Goal: Contribute content: Add original content to the website for others to see

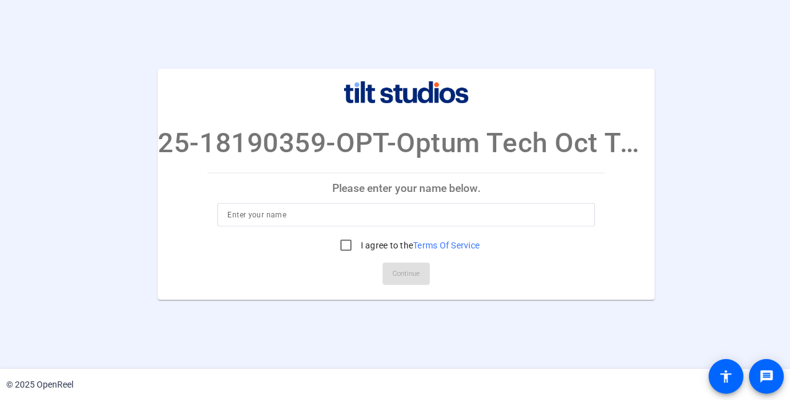
click at [346, 220] on input at bounding box center [406, 214] width 358 height 15
type input "[PERSON_NAME]"
click at [345, 250] on input "I agree to the Terms Of Service" at bounding box center [345, 245] width 25 height 25
checkbox input "true"
click at [418, 273] on span "Continue" at bounding box center [405, 274] width 27 height 19
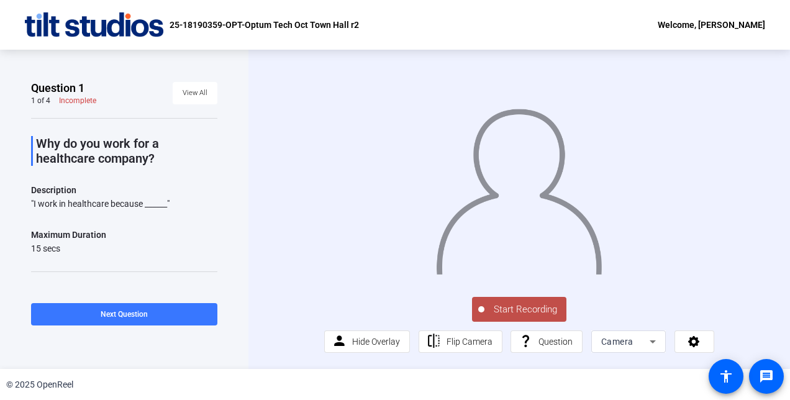
click at [525, 317] on span "Start Recording" at bounding box center [525, 309] width 82 height 14
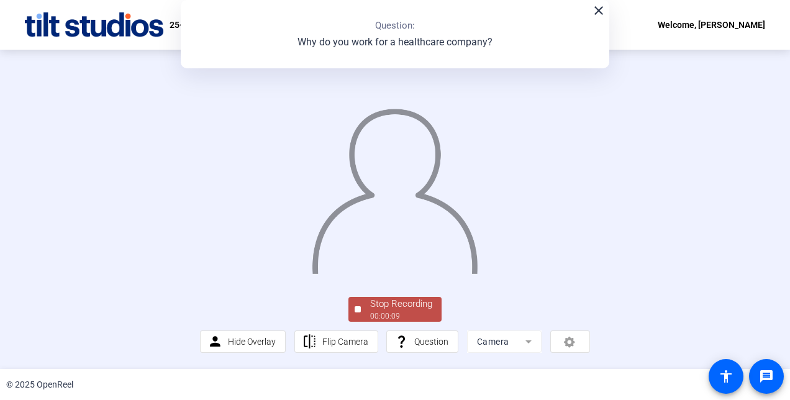
click at [599, 11] on mat-icon "close" at bounding box center [598, 10] width 15 height 15
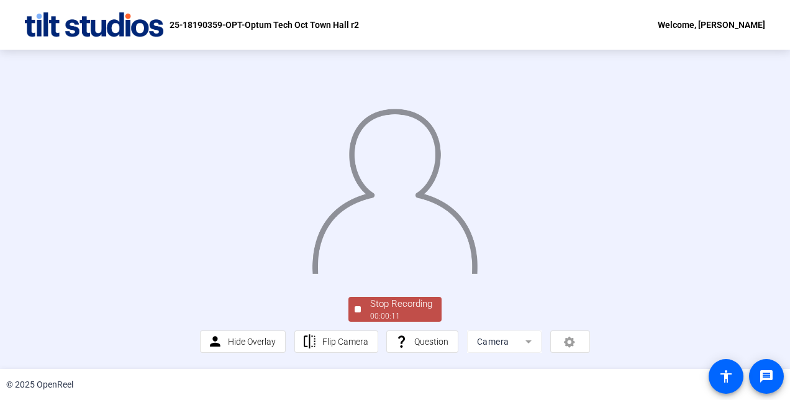
scroll to position [75, 0]
click at [409, 309] on div "Stop Recording" at bounding box center [401, 304] width 62 height 14
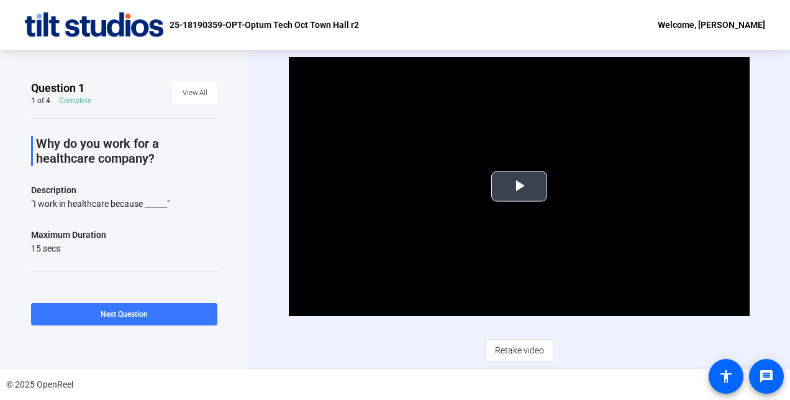
click at [519, 186] on span "Video Player" at bounding box center [519, 186] width 0 height 0
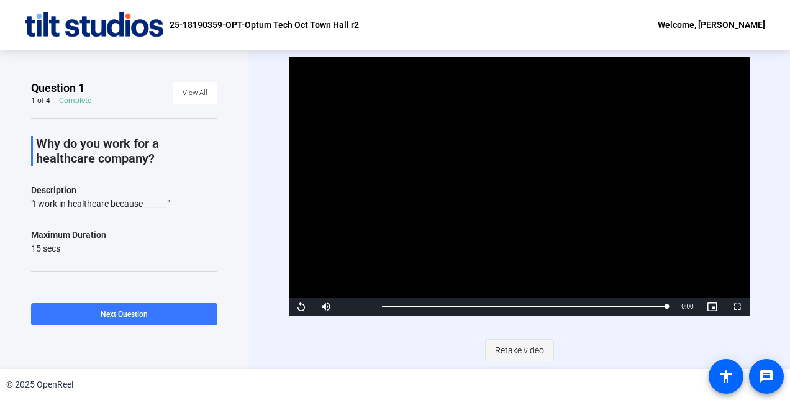
click at [517, 354] on span "Retake video" at bounding box center [519, 350] width 49 height 24
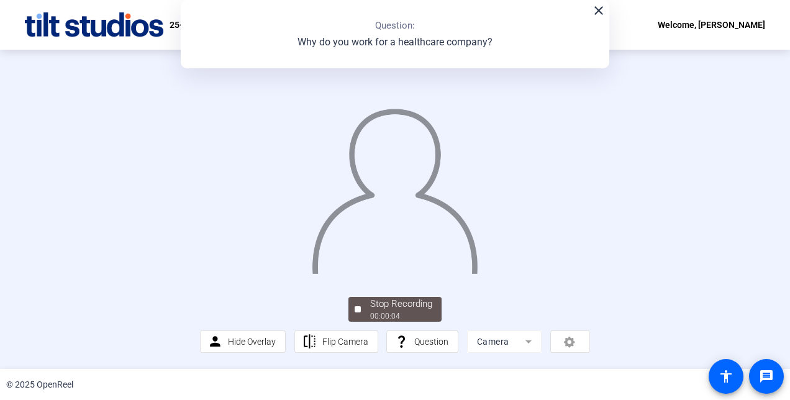
click at [595, 11] on mat-icon "close" at bounding box center [598, 10] width 15 height 15
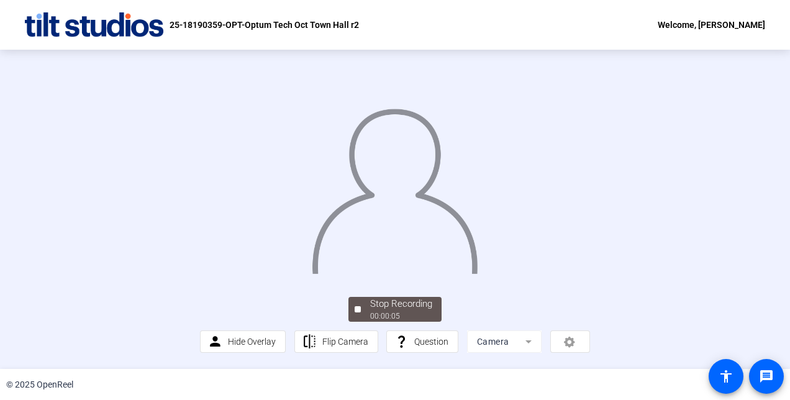
scroll to position [75, 0]
click at [398, 307] on div "Stop Recording" at bounding box center [401, 304] width 62 height 14
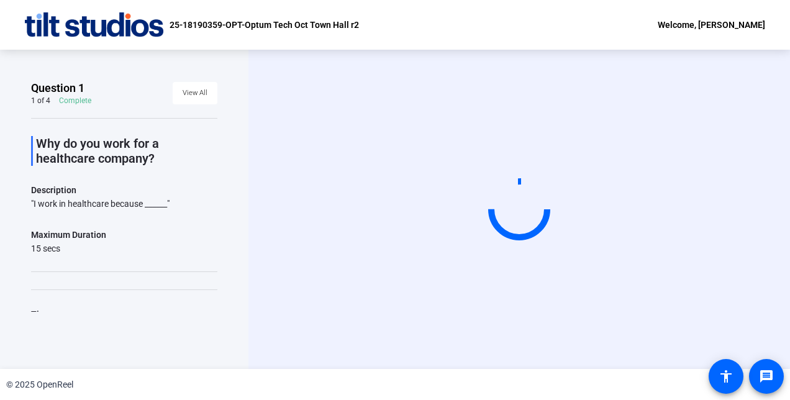
scroll to position [0, 0]
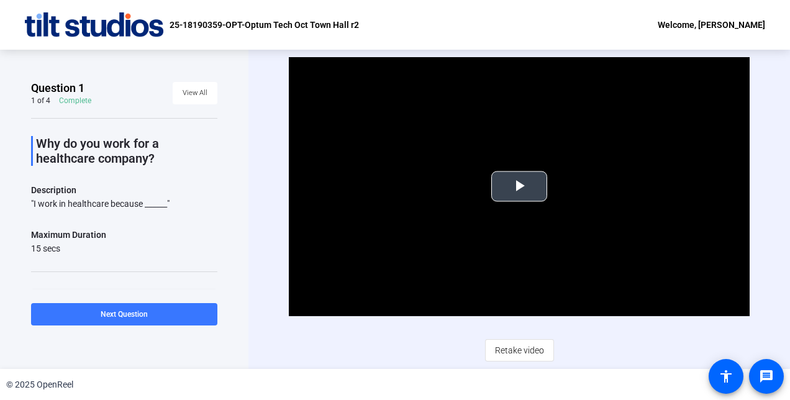
click at [519, 186] on span "Video Player" at bounding box center [519, 186] width 0 height 0
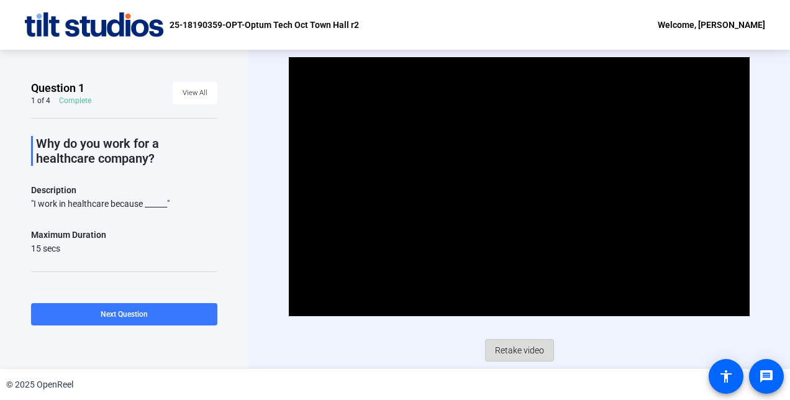
click at [532, 350] on span "Retake video" at bounding box center [519, 350] width 49 height 24
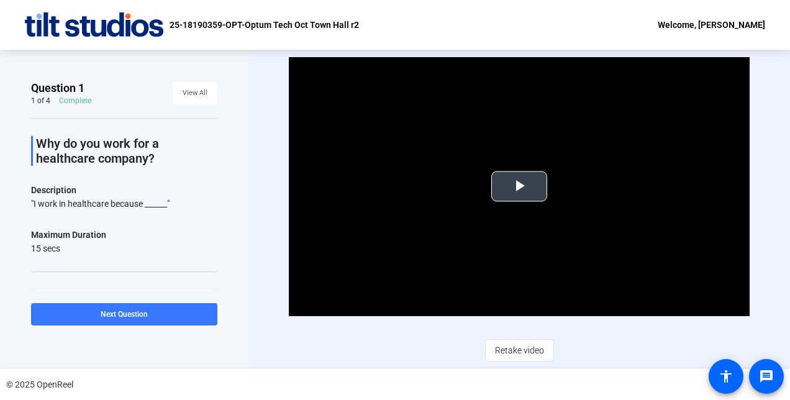
click at [519, 186] on span "Video Player" at bounding box center [519, 186] width 0 height 0
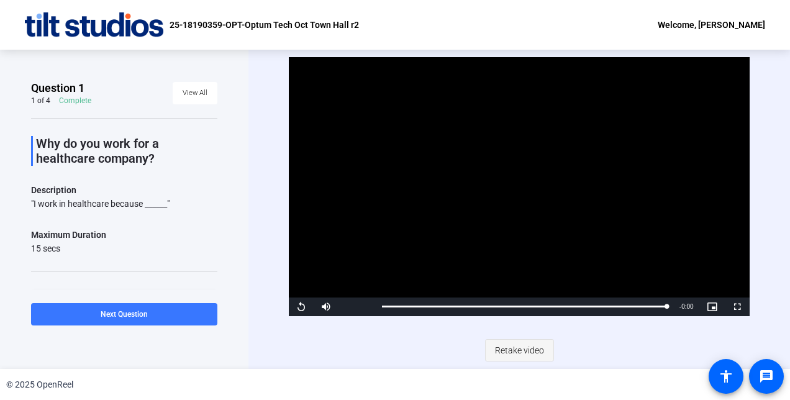
click at [519, 346] on span "Retake video" at bounding box center [519, 350] width 49 height 24
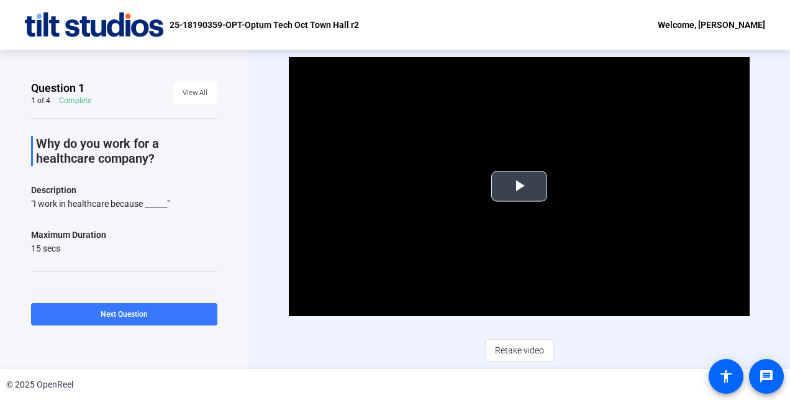
click at [519, 186] on span "Video Player" at bounding box center [519, 186] width 0 height 0
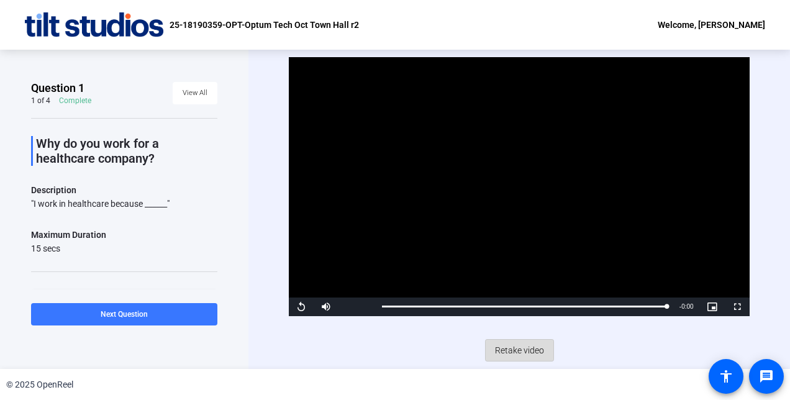
click at [523, 345] on span "Retake video" at bounding box center [519, 350] width 49 height 24
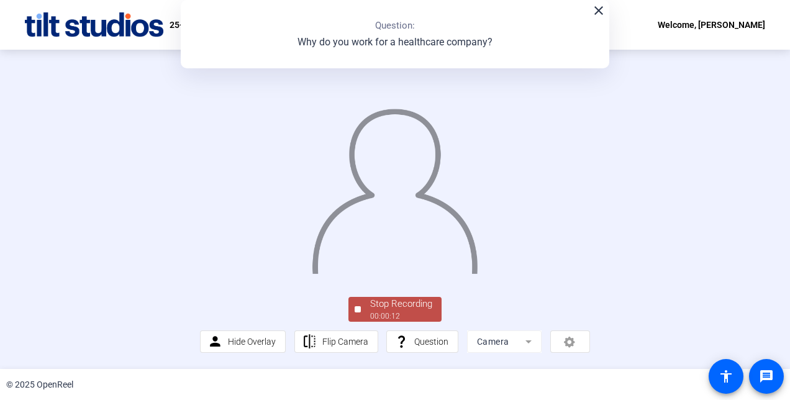
scroll to position [75, 0]
click at [419, 302] on div "Stop Recording" at bounding box center [401, 304] width 62 height 14
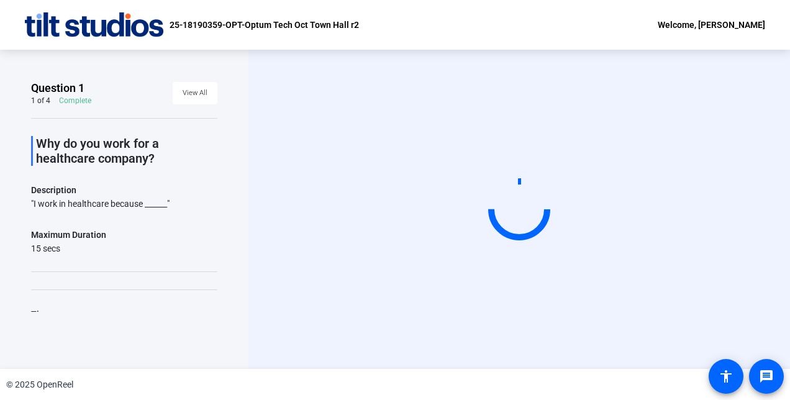
scroll to position [0, 0]
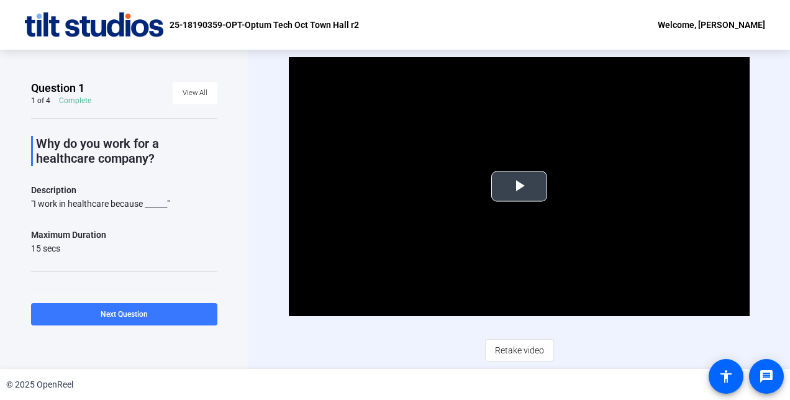
click at [519, 186] on span "Video Player" at bounding box center [519, 186] width 0 height 0
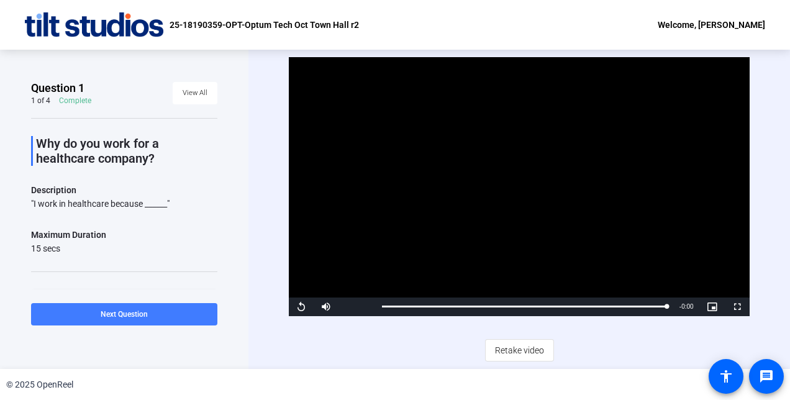
click at [103, 316] on span "Next Question" at bounding box center [124, 314] width 47 height 9
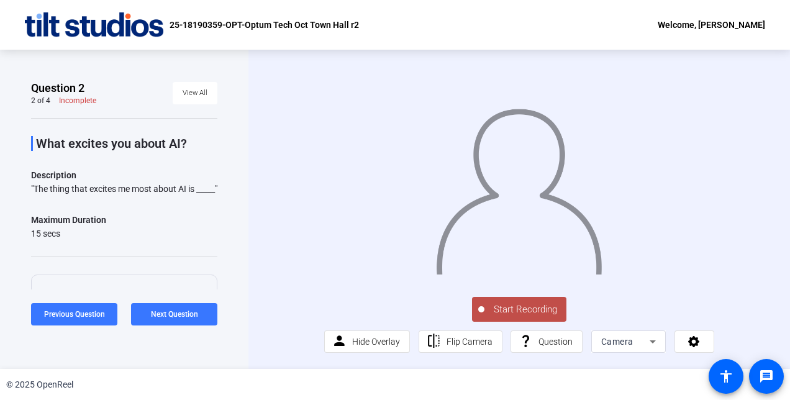
click at [522, 317] on span "Start Recording" at bounding box center [525, 309] width 82 height 14
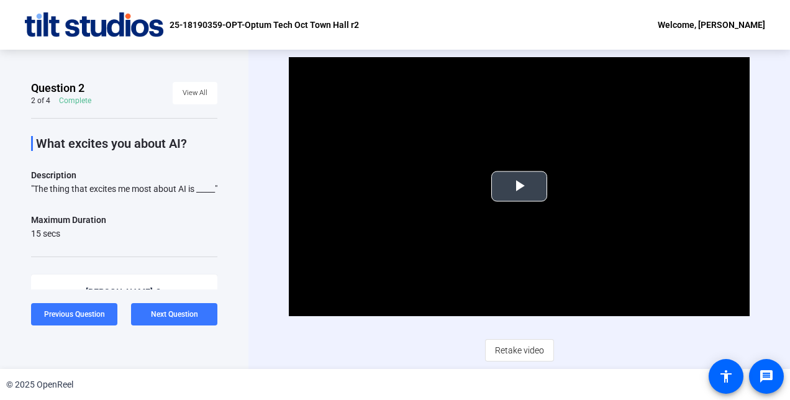
click at [519, 186] on span "Video Player" at bounding box center [519, 186] width 0 height 0
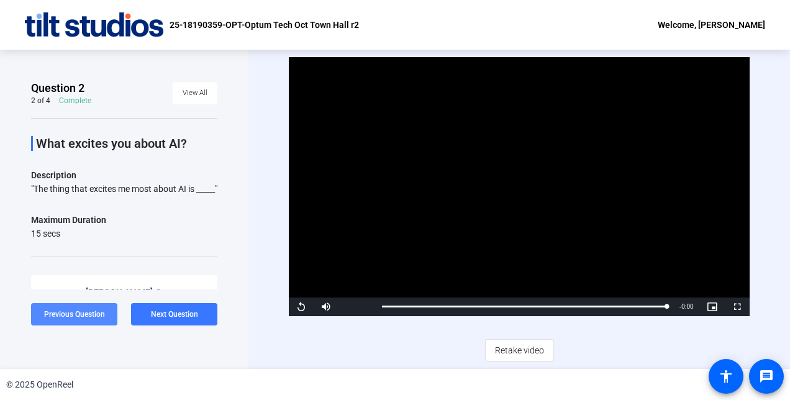
click at [84, 320] on span at bounding box center [74, 314] width 86 height 30
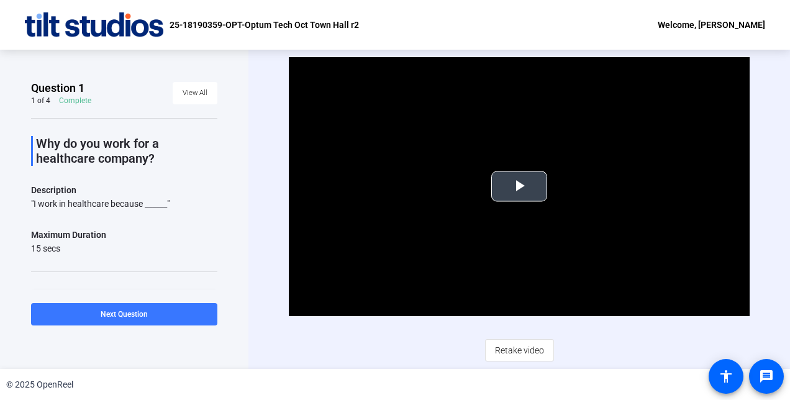
click at [519, 186] on span "Video Player" at bounding box center [519, 186] width 0 height 0
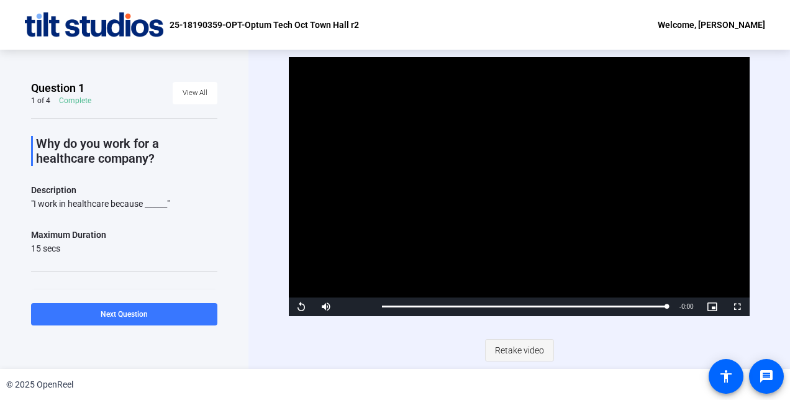
click at [523, 348] on span "Retake video" at bounding box center [519, 350] width 49 height 24
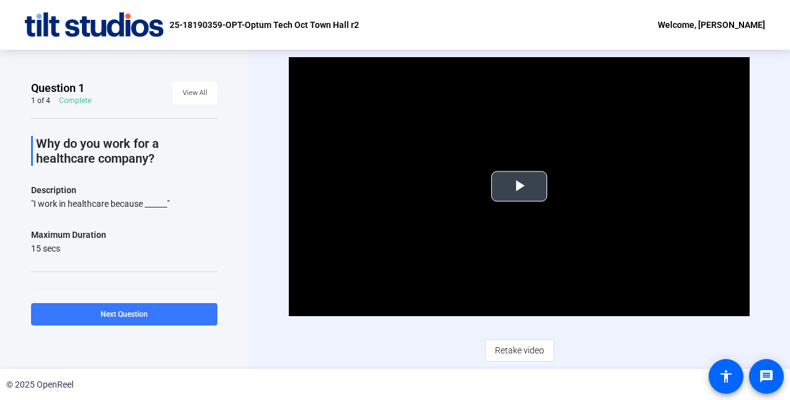
click at [519, 186] on span "Video Player" at bounding box center [519, 186] width 0 height 0
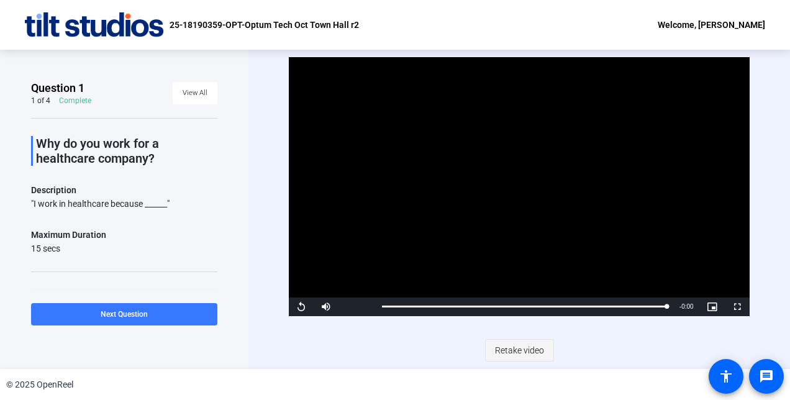
click at [510, 348] on span "Retake video" at bounding box center [519, 350] width 49 height 24
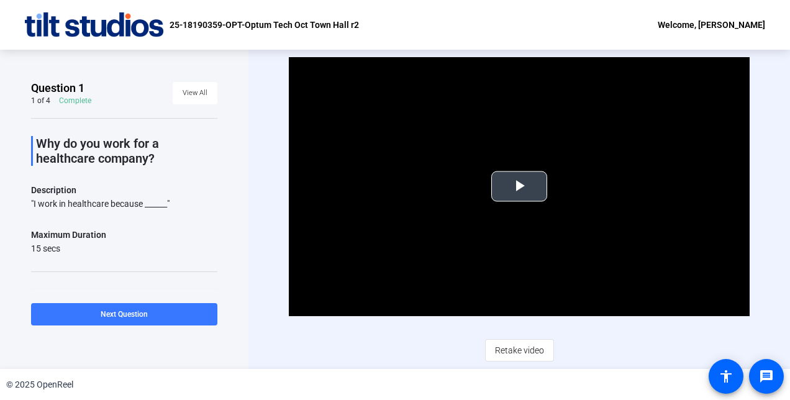
click at [519, 186] on span "Video Player" at bounding box center [519, 186] width 0 height 0
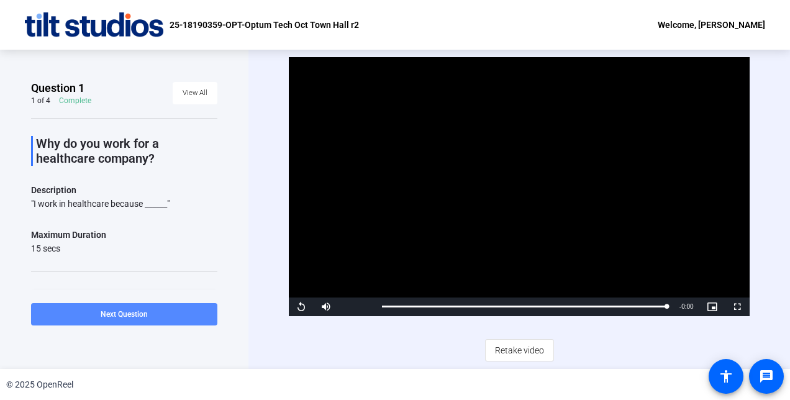
click at [127, 312] on span "Next Question" at bounding box center [124, 314] width 47 height 9
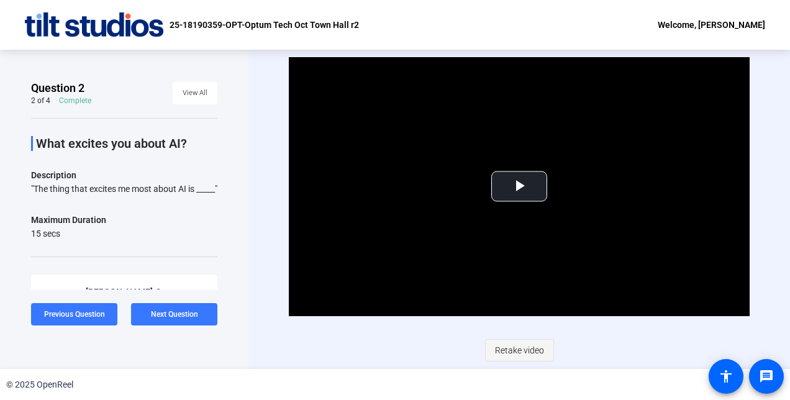
click at [518, 348] on span "Retake video" at bounding box center [519, 350] width 49 height 24
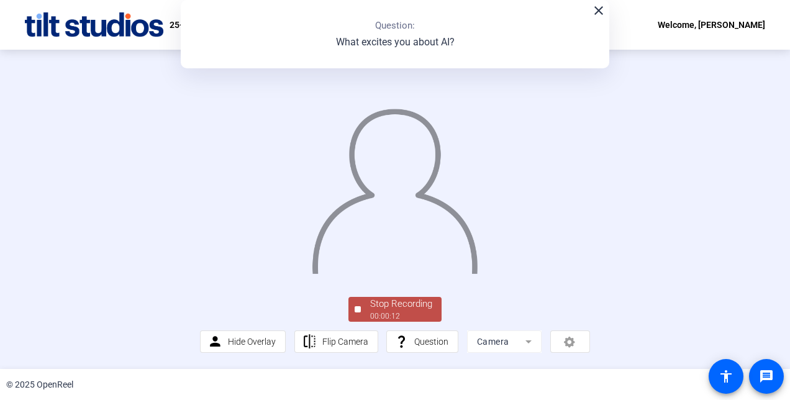
scroll to position [75, 0]
click at [398, 307] on div "Stop Recording" at bounding box center [401, 304] width 62 height 14
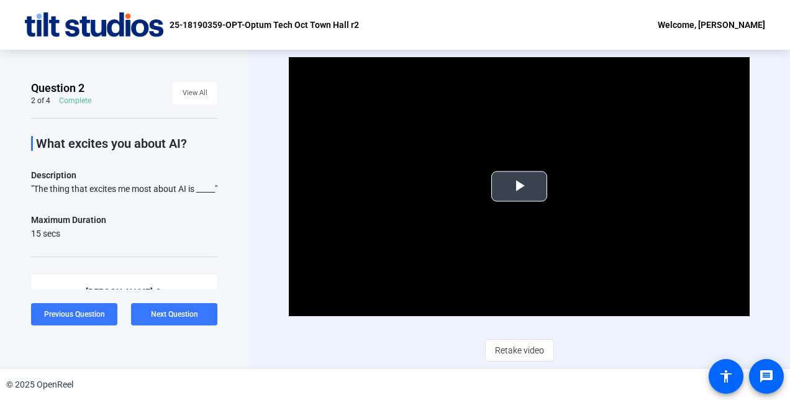
click at [519, 186] on span "Video Player" at bounding box center [519, 186] width 0 height 0
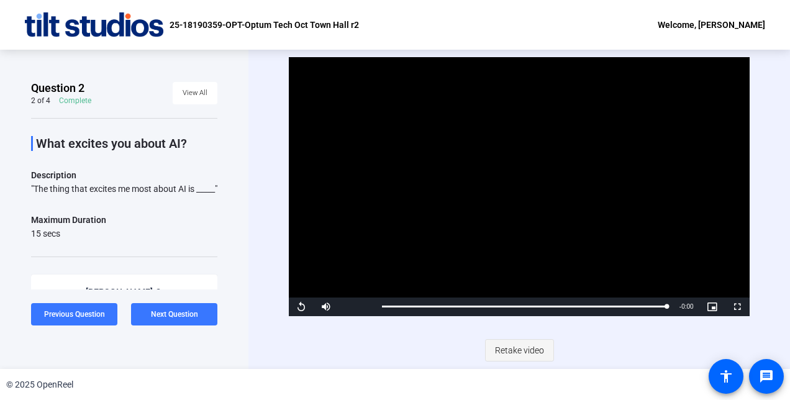
click at [523, 348] on span "Retake video" at bounding box center [519, 350] width 49 height 24
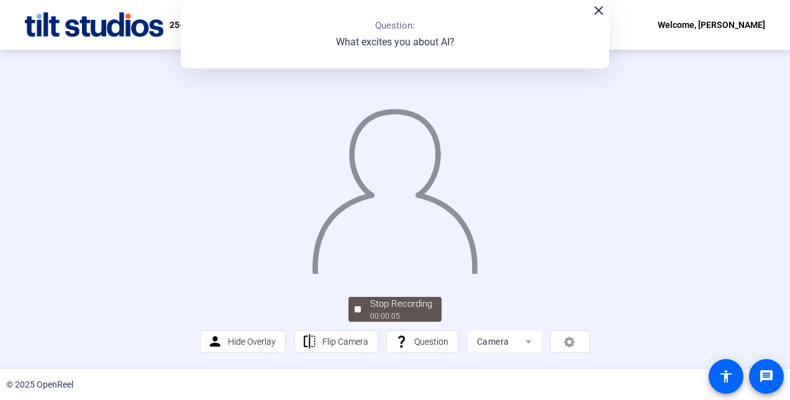
scroll to position [75, 0]
click at [409, 315] on div "00:00:06" at bounding box center [401, 315] width 62 height 11
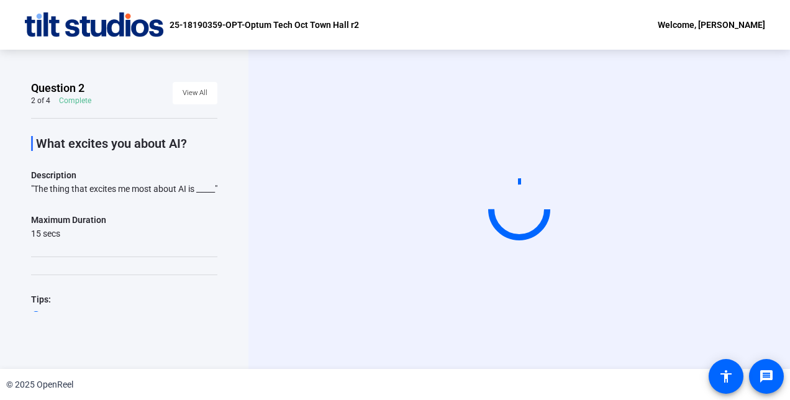
scroll to position [0, 0]
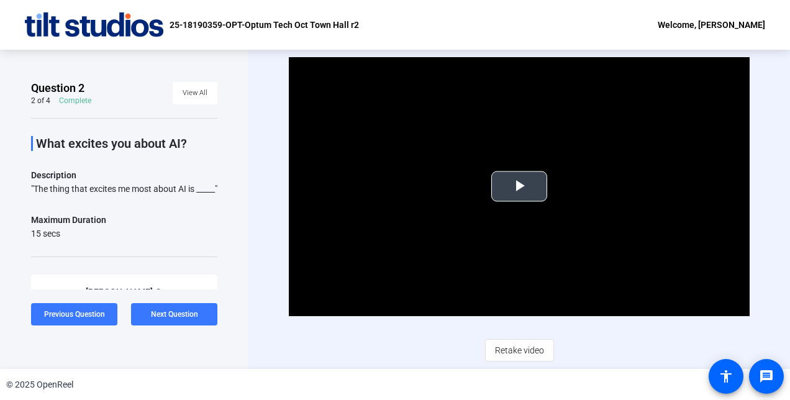
click at [519, 186] on span "Video Player" at bounding box center [519, 186] width 0 height 0
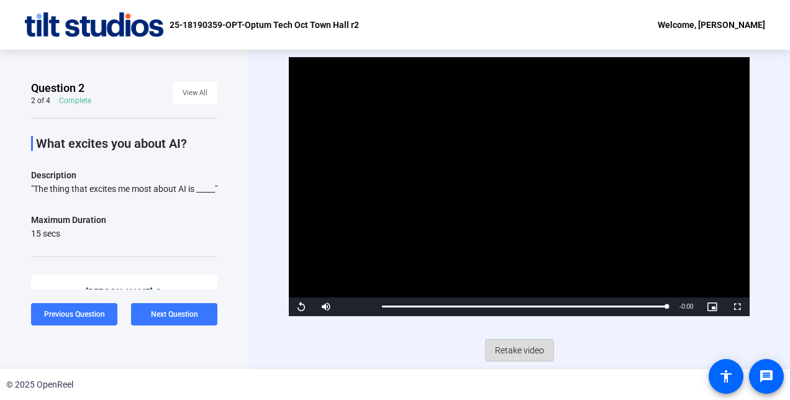
click at [515, 349] on span "Retake video" at bounding box center [519, 350] width 49 height 24
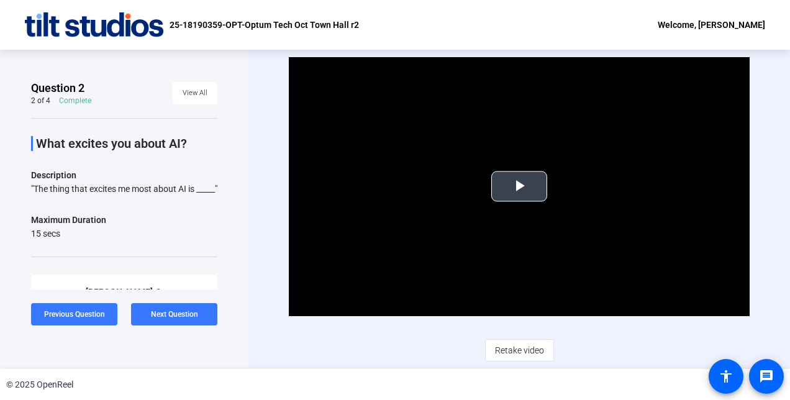
click at [519, 186] on span "Video Player" at bounding box center [519, 186] width 0 height 0
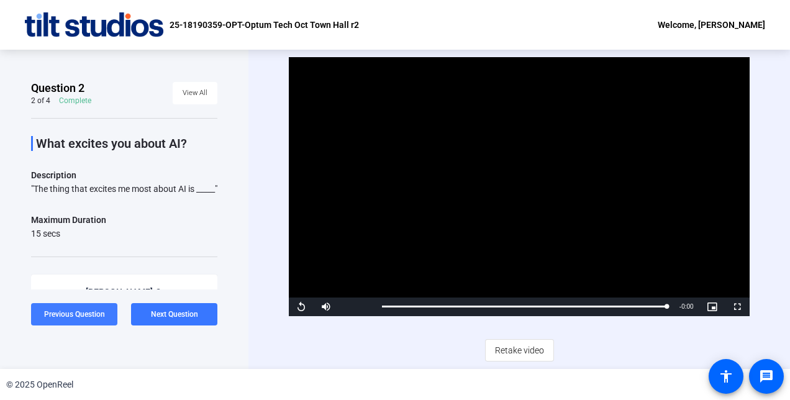
click at [65, 318] on span "Previous Question" at bounding box center [74, 314] width 61 height 9
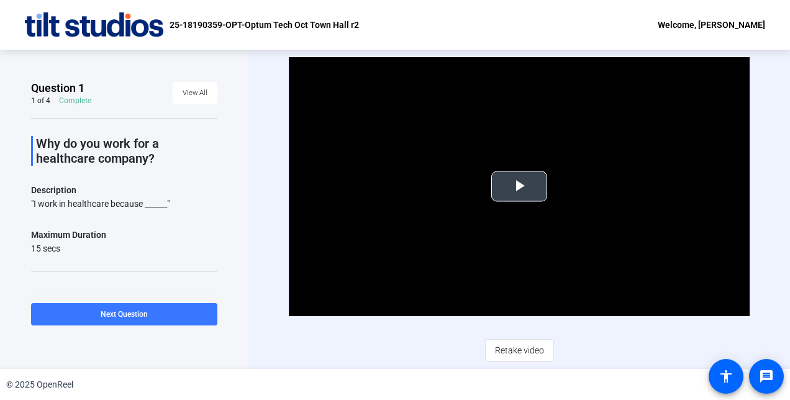
click at [519, 186] on span "Video Player" at bounding box center [519, 186] width 0 height 0
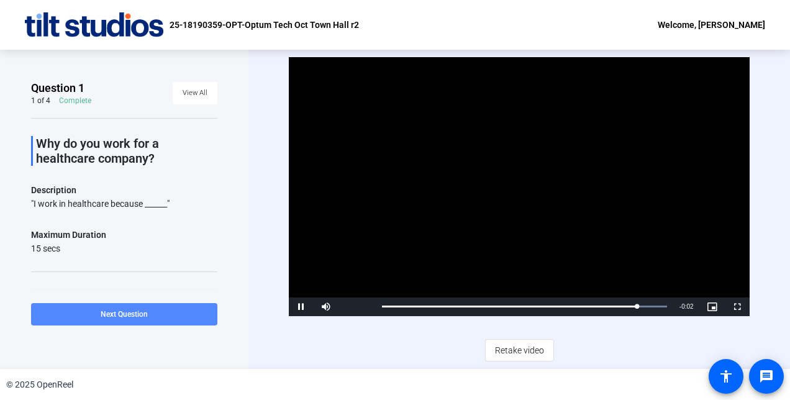
click at [156, 313] on span at bounding box center [124, 314] width 186 height 30
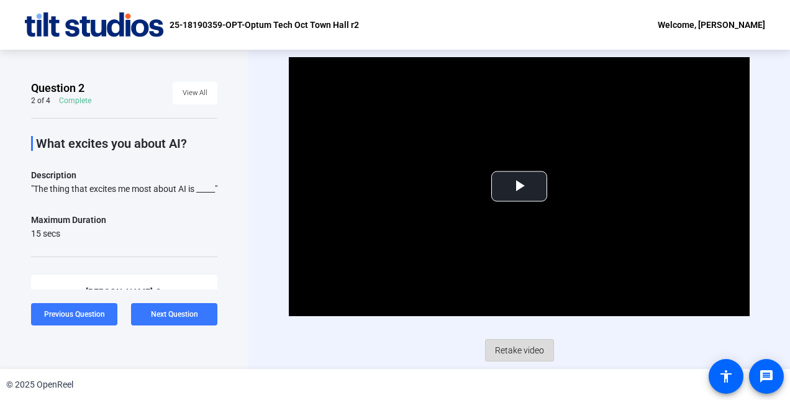
click at [525, 350] on span "Retake video" at bounding box center [519, 350] width 49 height 24
click at [521, 348] on span "Retake video" at bounding box center [519, 350] width 49 height 24
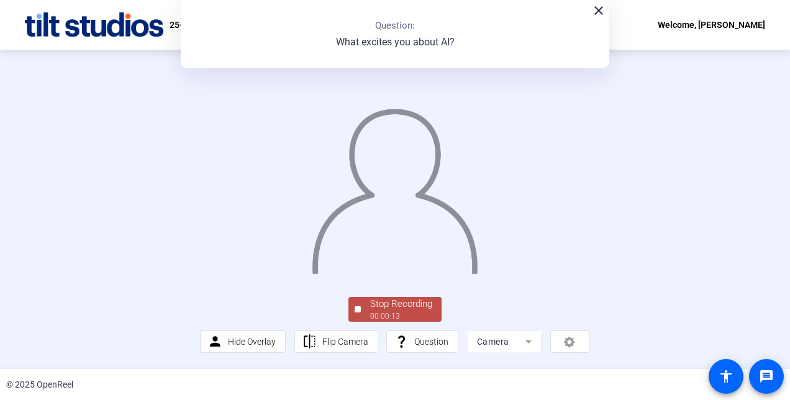
scroll to position [75, 0]
click at [418, 315] on div "00:00:13" at bounding box center [401, 315] width 62 height 11
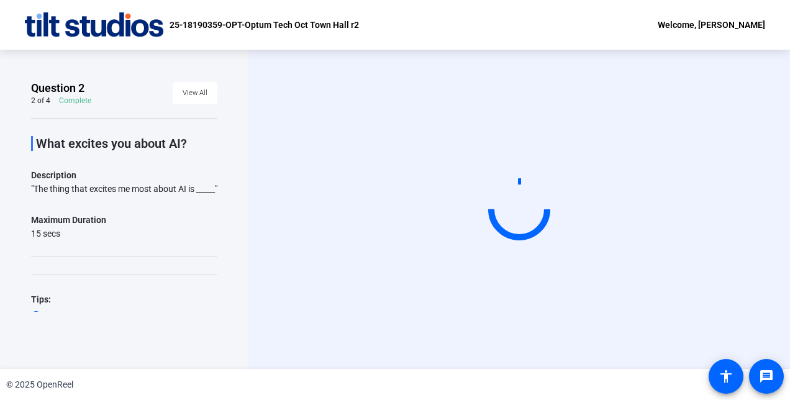
scroll to position [0, 0]
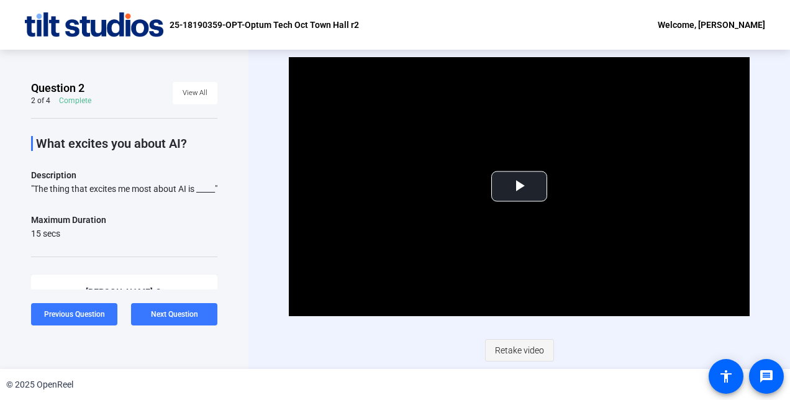
click at [517, 351] on span "Retake video" at bounding box center [519, 350] width 49 height 24
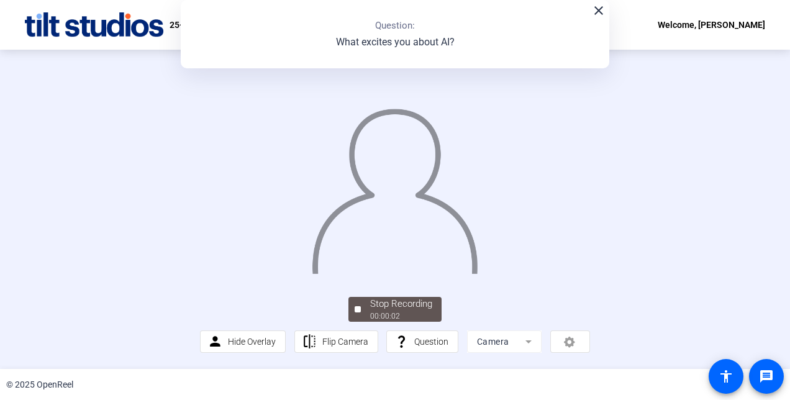
scroll to position [75, 0]
click at [387, 310] on div "Stop Recording" at bounding box center [401, 304] width 62 height 14
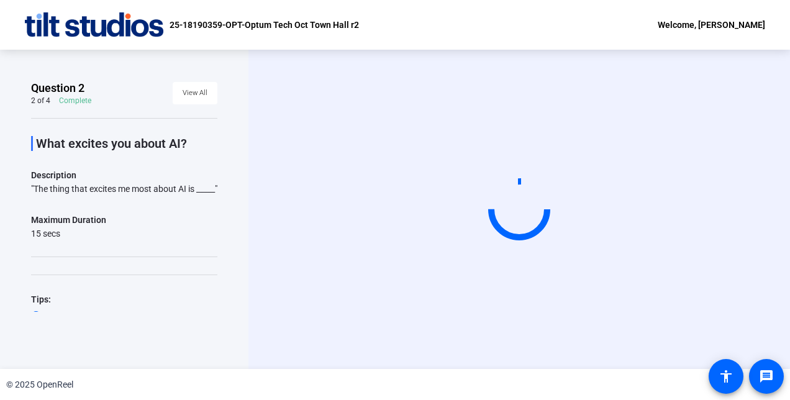
scroll to position [0, 0]
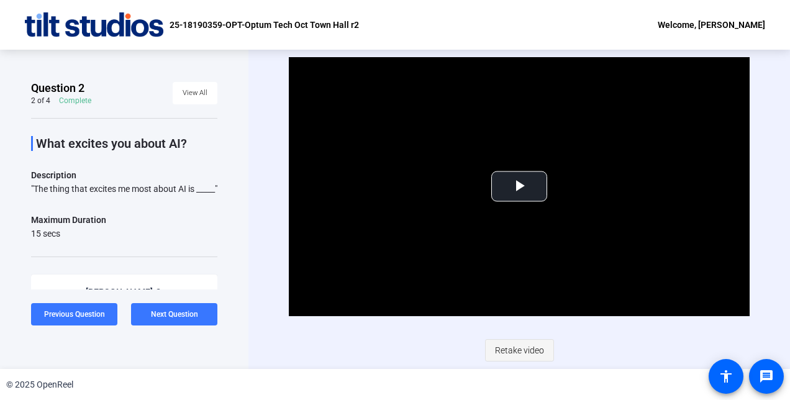
click at [522, 343] on span "Retake video" at bounding box center [519, 350] width 49 height 24
click at [519, 186] on span "Video Player" at bounding box center [519, 186] width 0 height 0
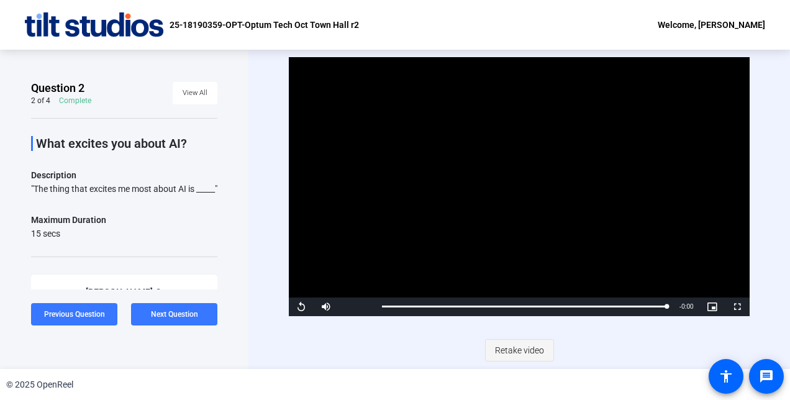
click at [526, 348] on span "Retake video" at bounding box center [519, 350] width 49 height 24
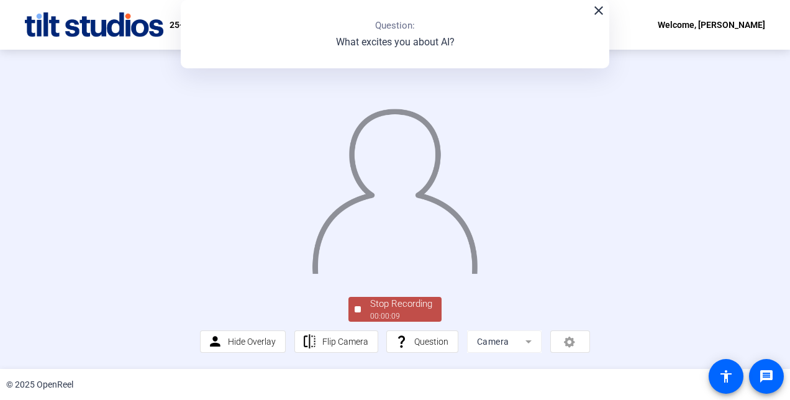
scroll to position [75, 0]
click at [409, 314] on div "00:00:10" at bounding box center [401, 315] width 62 height 11
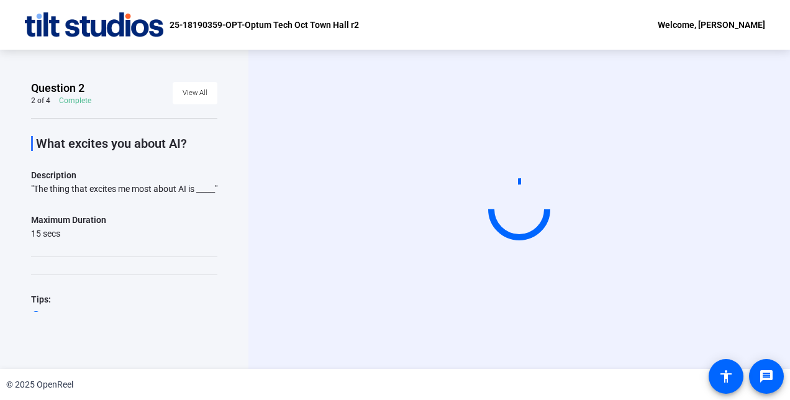
scroll to position [0, 0]
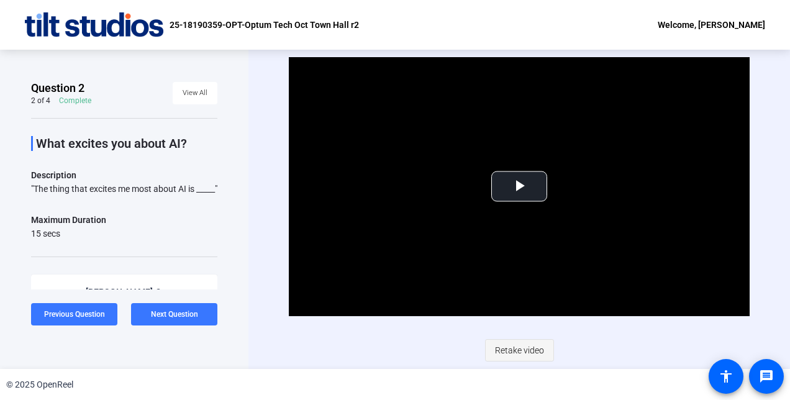
click at [517, 349] on span "Retake video" at bounding box center [519, 350] width 49 height 24
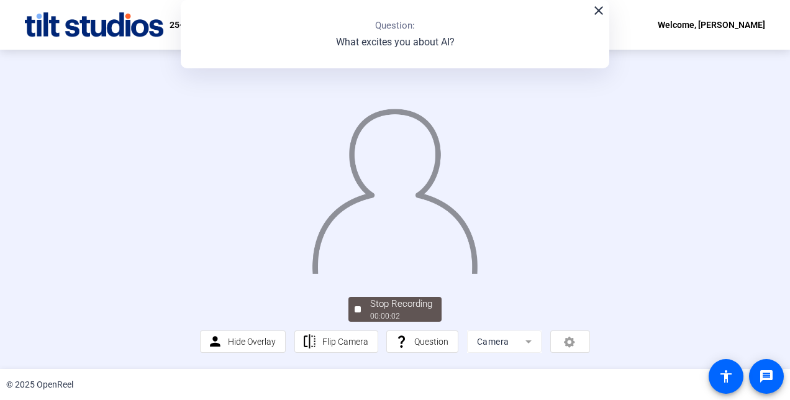
scroll to position [75, 0]
click at [399, 313] on div "00:00:08" at bounding box center [401, 315] width 62 height 11
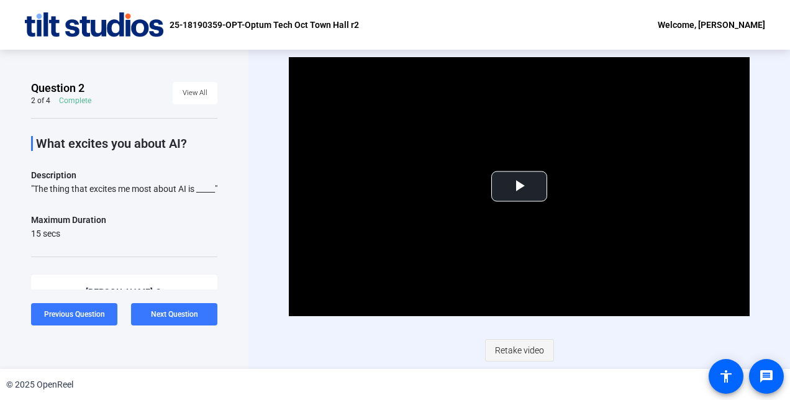
click at [518, 348] on span "Retake video" at bounding box center [519, 350] width 49 height 24
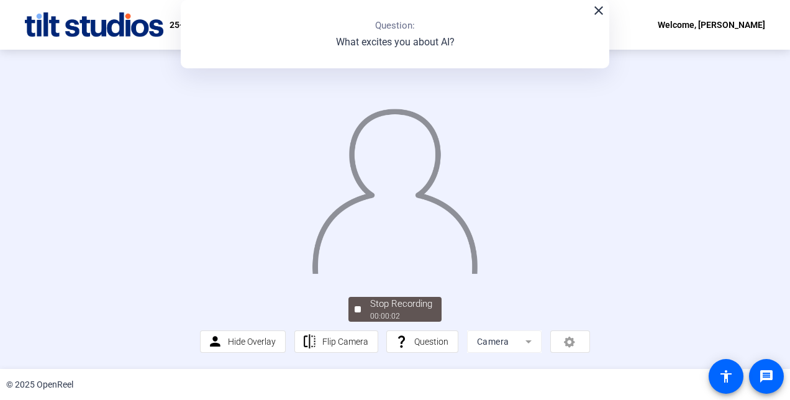
scroll to position [75, 0]
click at [394, 310] on div "Stop Recording" at bounding box center [401, 304] width 62 height 14
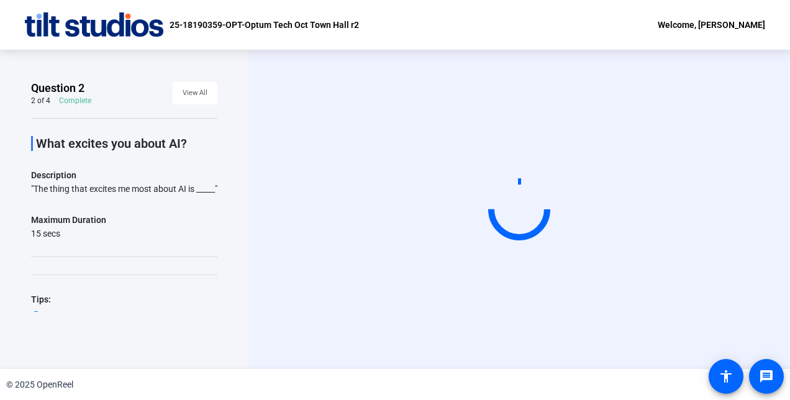
scroll to position [0, 0]
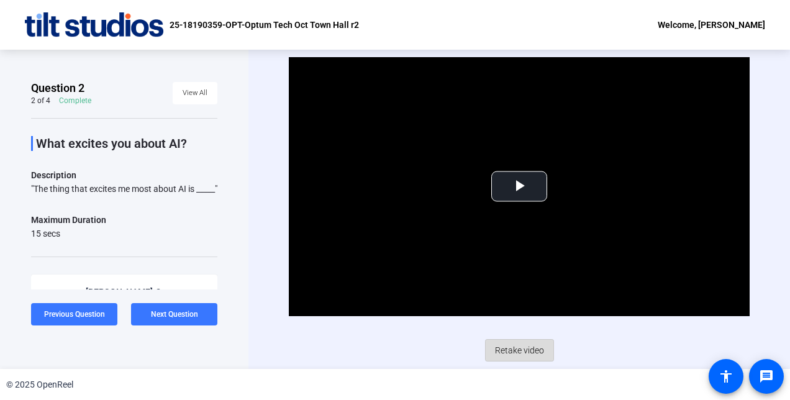
click at [520, 350] on span "Retake video" at bounding box center [519, 350] width 49 height 24
click at [519, 186] on span "Video Player" at bounding box center [519, 186] width 0 height 0
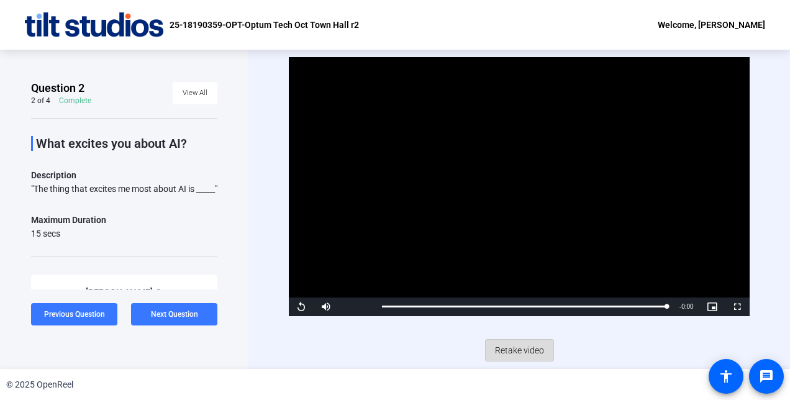
click at [516, 345] on span "Retake video" at bounding box center [519, 350] width 49 height 24
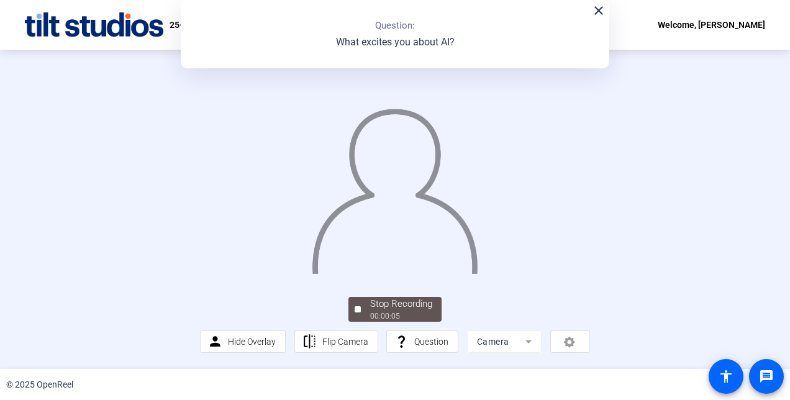
scroll to position [75, 0]
click at [391, 303] on div "Stop Recording" at bounding box center [401, 304] width 62 height 14
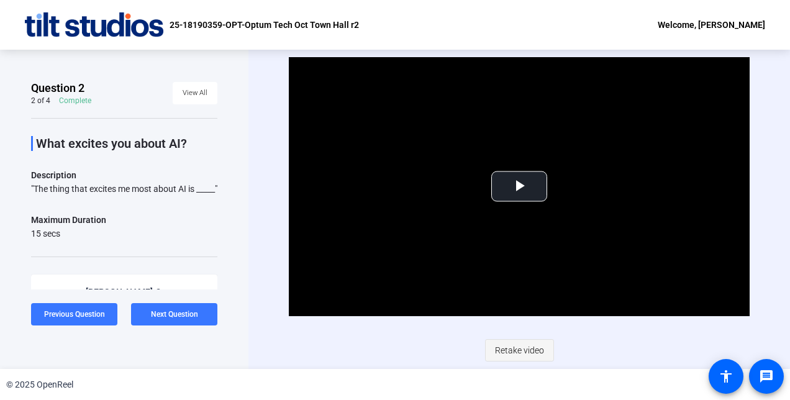
click at [520, 346] on span "Retake video" at bounding box center [519, 350] width 49 height 24
click at [519, 186] on span "Video Player" at bounding box center [519, 186] width 0 height 0
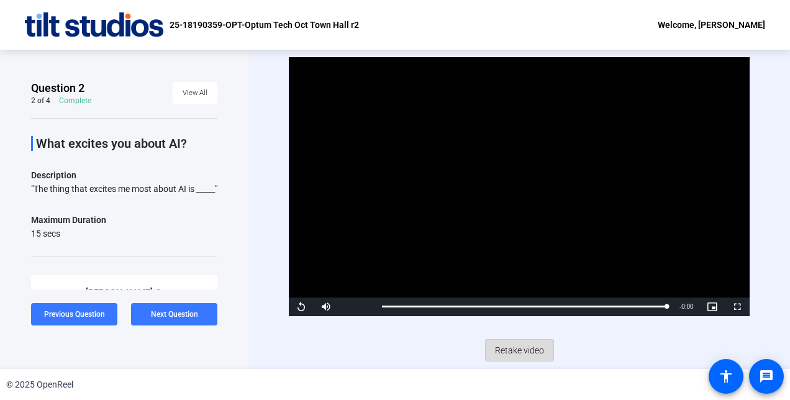
click at [524, 347] on span "Retake video" at bounding box center [519, 350] width 49 height 24
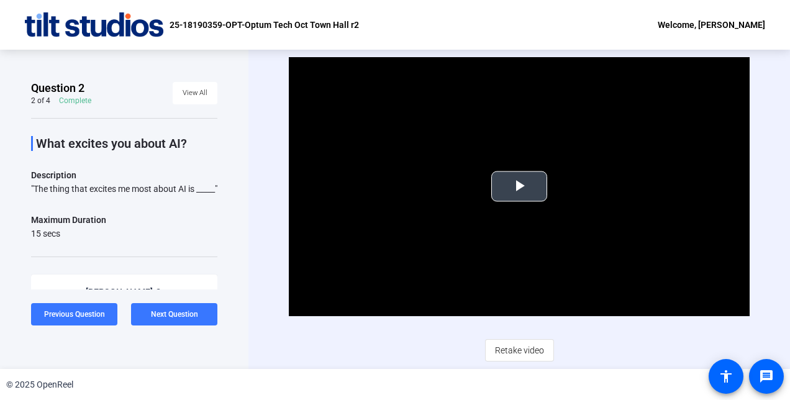
click at [519, 186] on span "Video Player" at bounding box center [519, 186] width 0 height 0
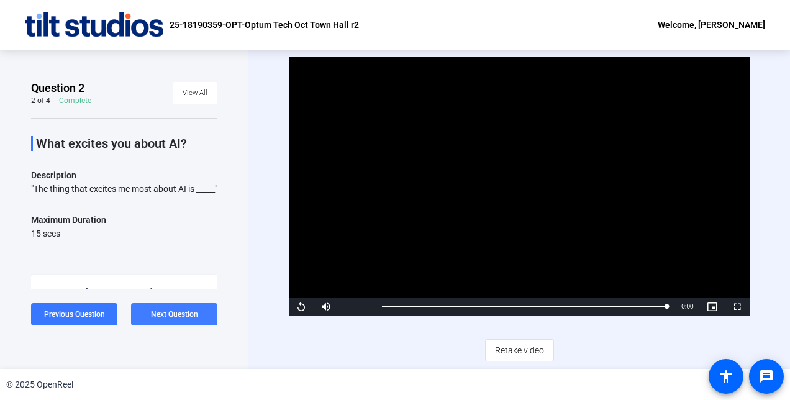
click at [182, 318] on span "Next Question" at bounding box center [174, 314] width 47 height 9
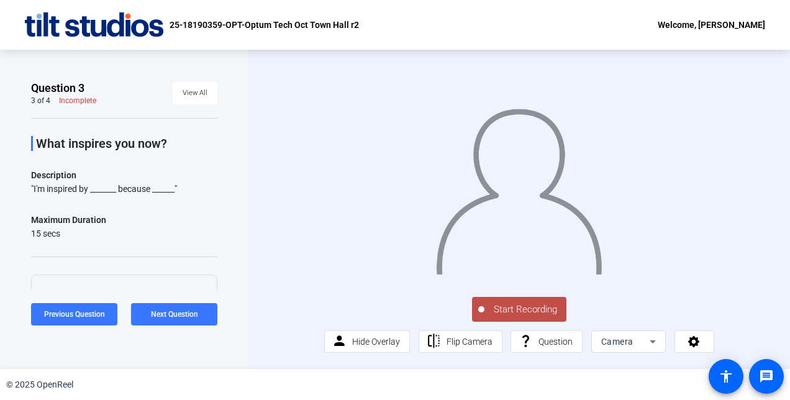
click at [517, 317] on span "Start Recording" at bounding box center [525, 309] width 82 height 14
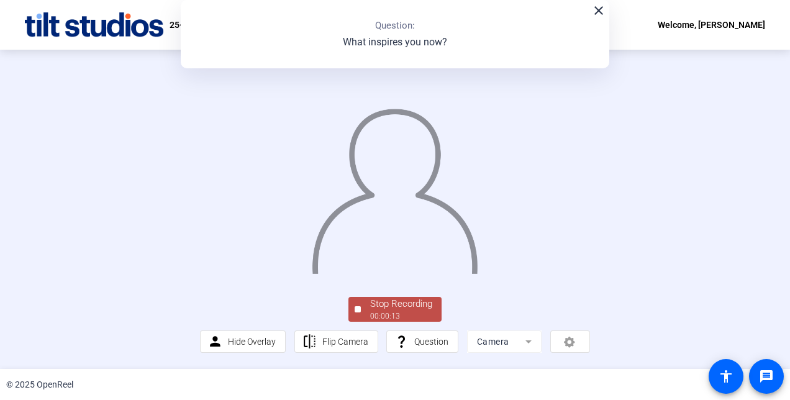
scroll to position [75, 0]
click at [423, 315] on div "00:00:13" at bounding box center [401, 315] width 62 height 11
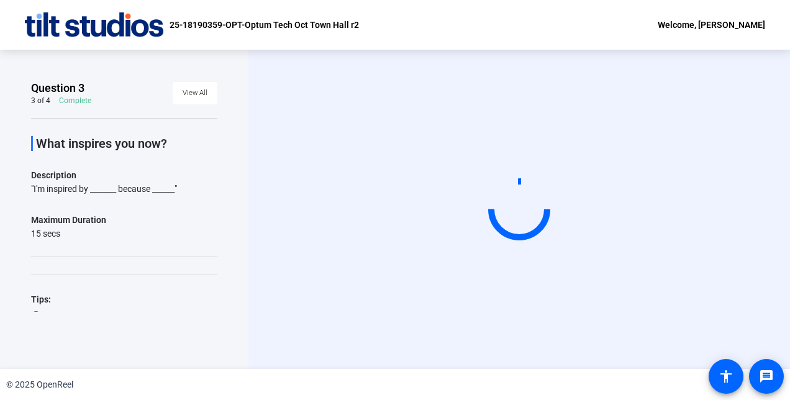
scroll to position [0, 0]
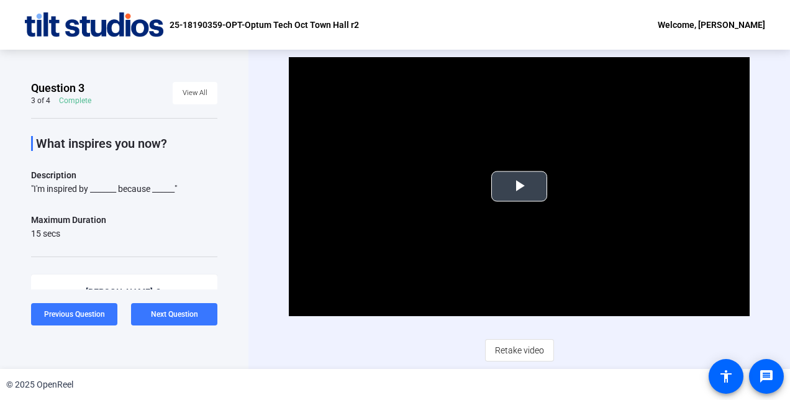
click at [519, 186] on span "Video Player" at bounding box center [519, 186] width 0 height 0
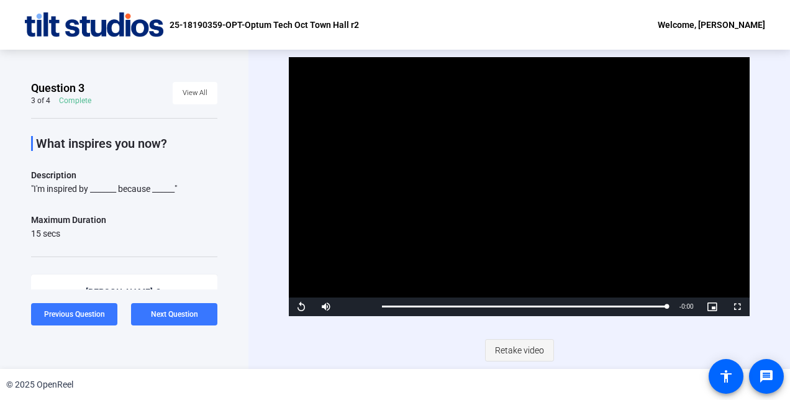
click at [515, 346] on span "Retake video" at bounding box center [519, 350] width 49 height 24
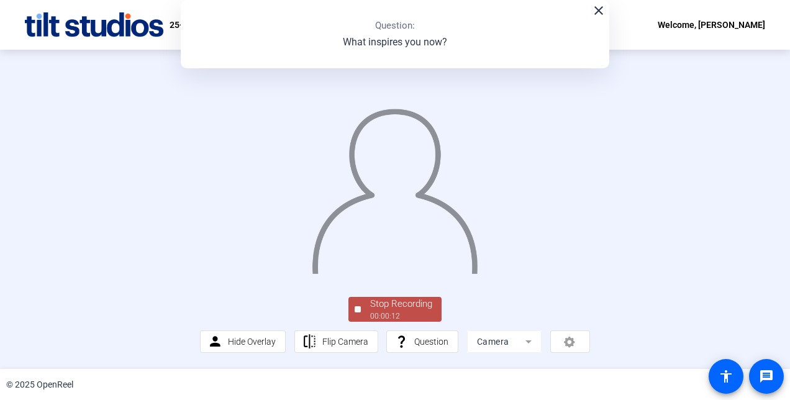
scroll to position [75, 0]
click at [398, 311] on div "Stop Recording" at bounding box center [401, 304] width 62 height 14
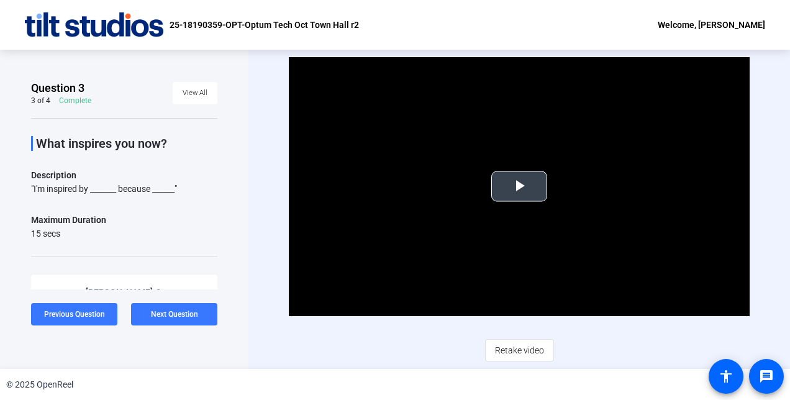
click at [519, 186] on span "Video Player" at bounding box center [519, 186] width 0 height 0
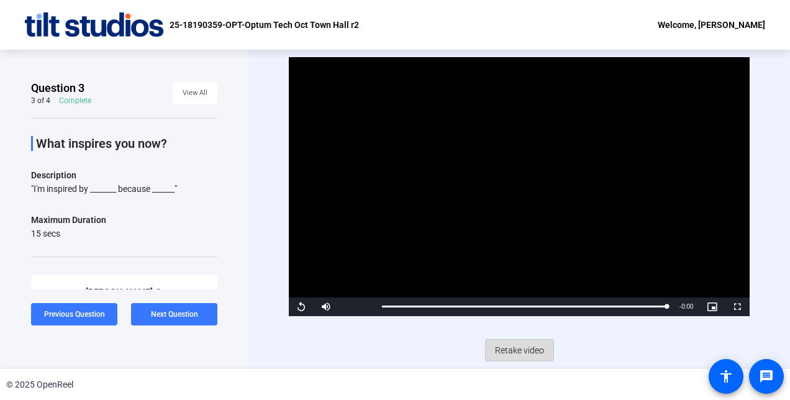
click at [527, 351] on span "Retake video" at bounding box center [519, 350] width 49 height 24
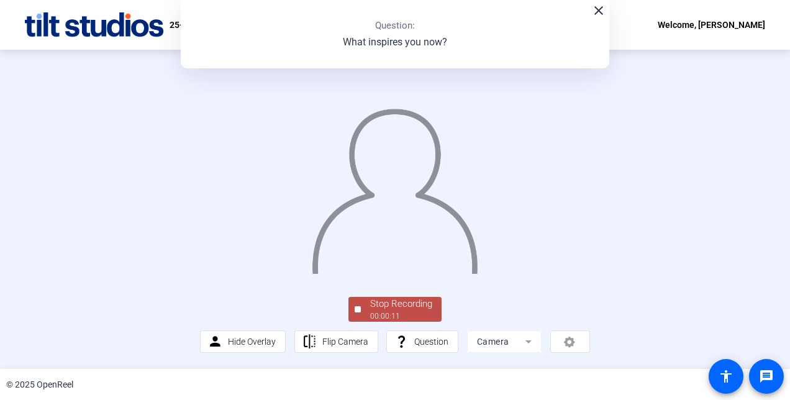
scroll to position [75, 0]
click at [401, 303] on div "Stop Recording" at bounding box center [401, 304] width 62 height 14
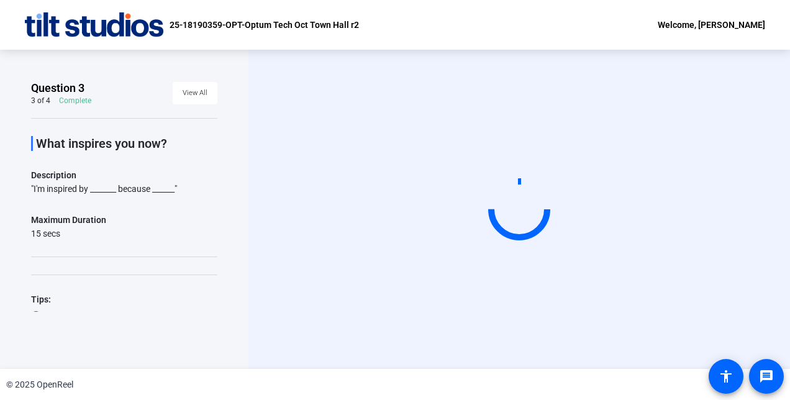
scroll to position [0, 0]
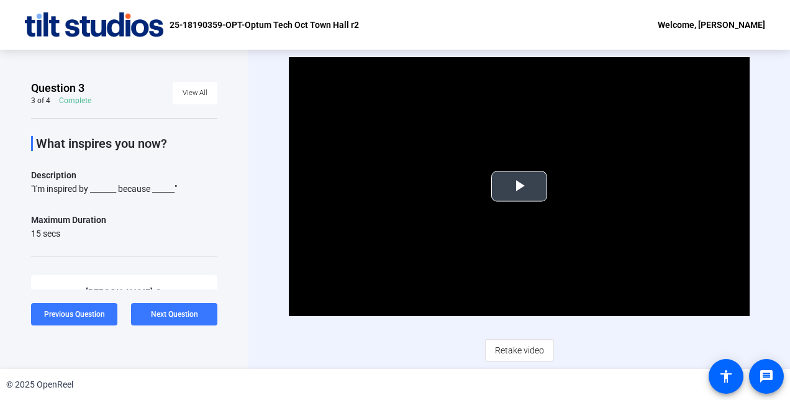
click at [519, 186] on span "Video Player" at bounding box center [519, 186] width 0 height 0
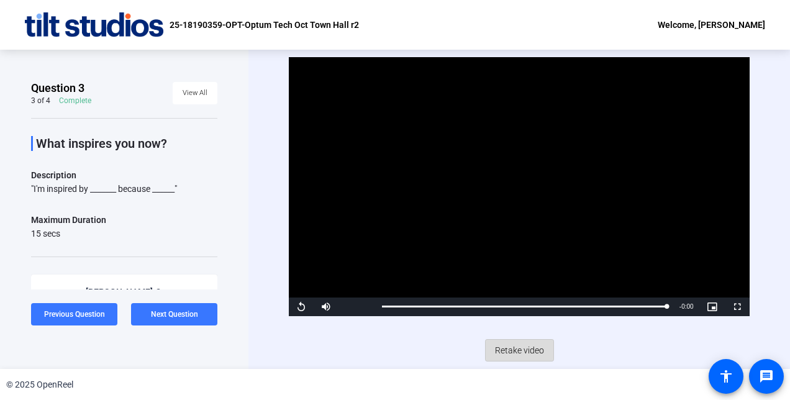
click at [522, 348] on span "Retake video" at bounding box center [519, 350] width 49 height 24
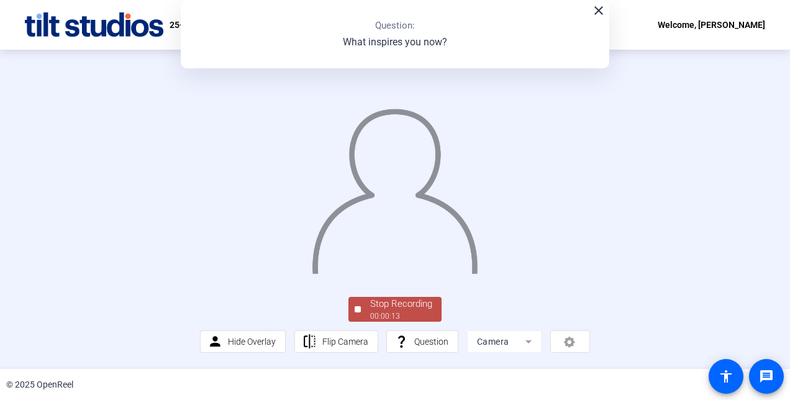
scroll to position [75, 0]
click at [412, 313] on div "00:00:14" at bounding box center [401, 315] width 62 height 11
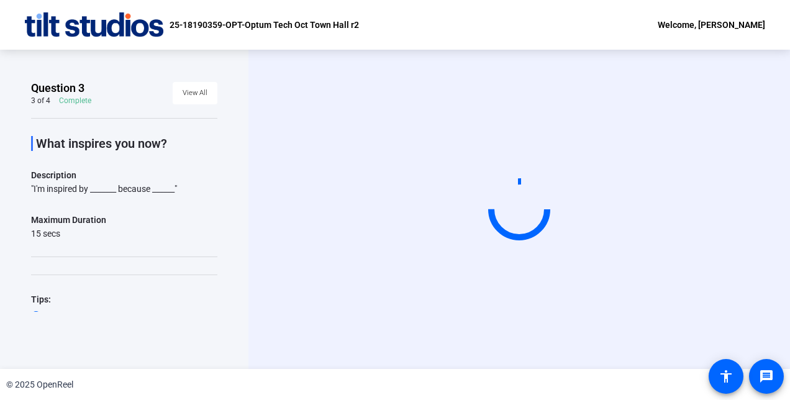
scroll to position [0, 0]
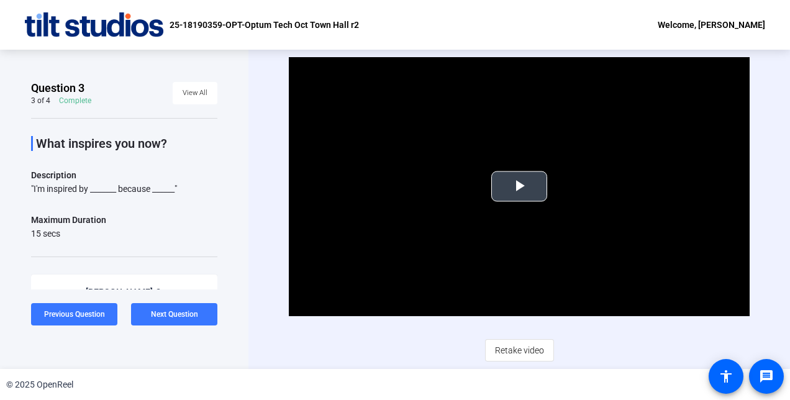
click at [519, 186] on span "Video Player" at bounding box center [519, 186] width 0 height 0
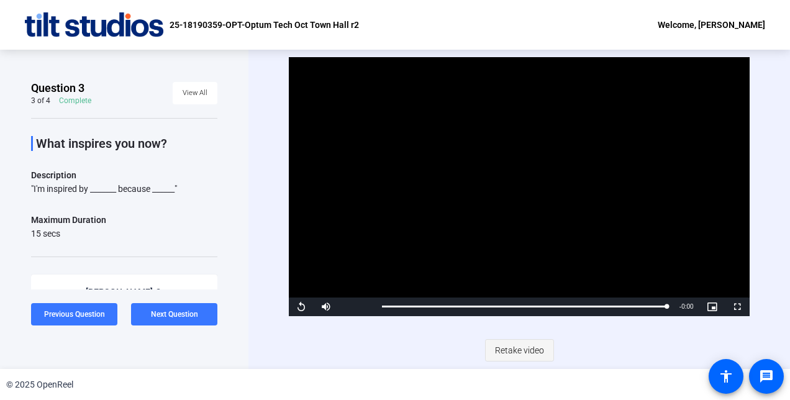
click at [524, 350] on span "Retake video" at bounding box center [519, 350] width 49 height 24
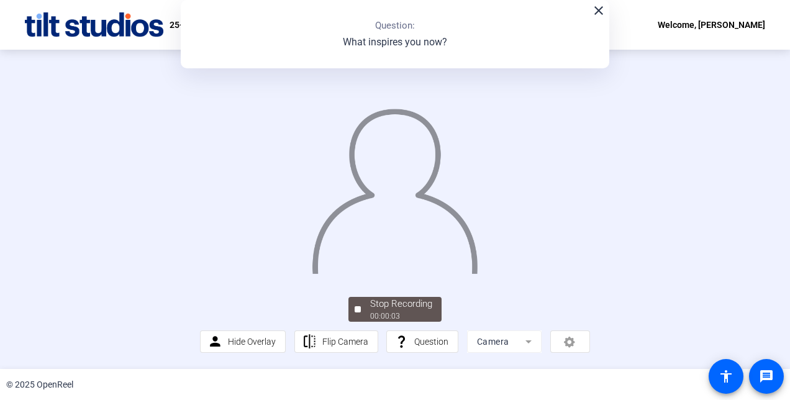
scroll to position [75, 0]
click at [405, 309] on div "Stop Recording" at bounding box center [401, 304] width 62 height 14
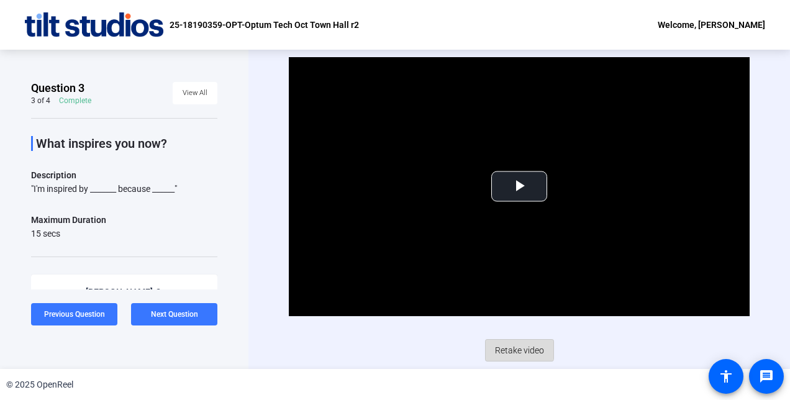
click at [515, 348] on span "Retake video" at bounding box center [519, 350] width 49 height 24
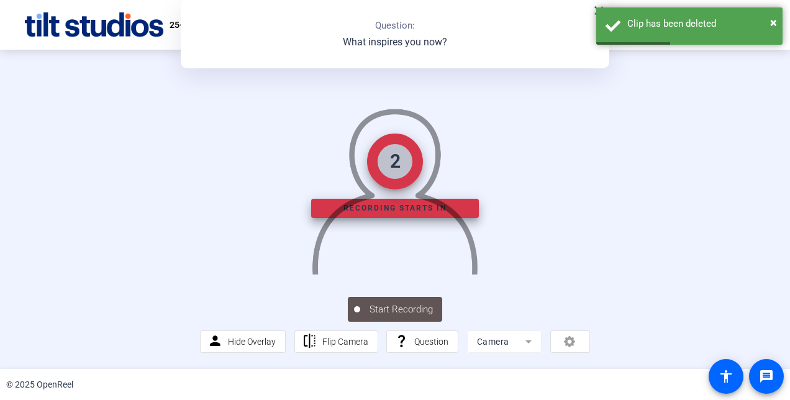
scroll to position [75, 0]
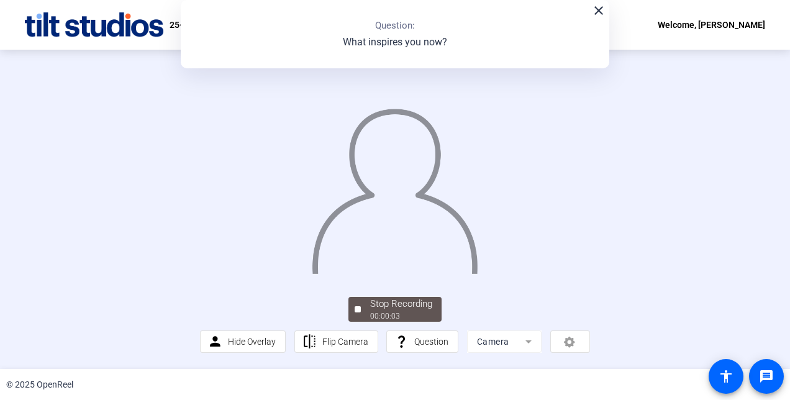
click at [600, 9] on mat-icon "close" at bounding box center [598, 10] width 15 height 15
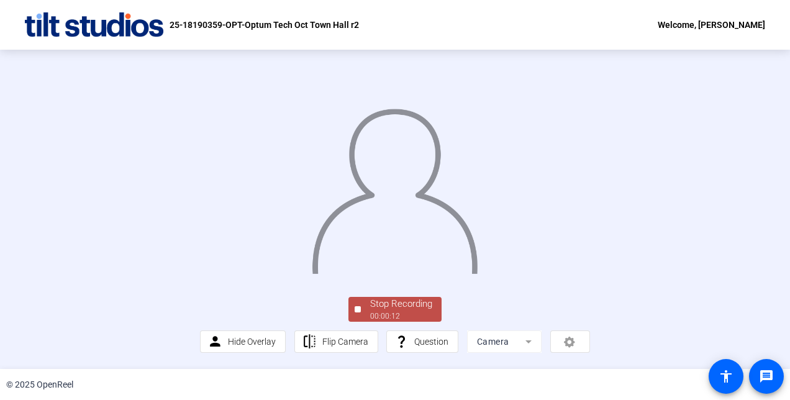
click at [419, 305] on div "Stop Recording" at bounding box center [401, 304] width 62 height 14
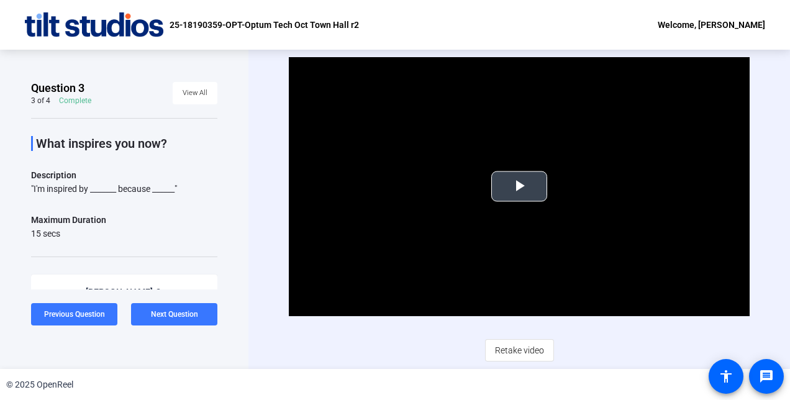
click at [519, 186] on span "Video Player" at bounding box center [519, 186] width 0 height 0
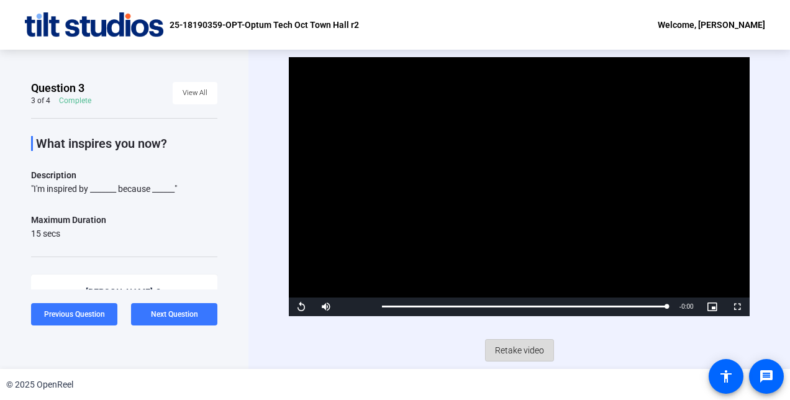
click at [522, 353] on span "Retake video" at bounding box center [519, 350] width 49 height 24
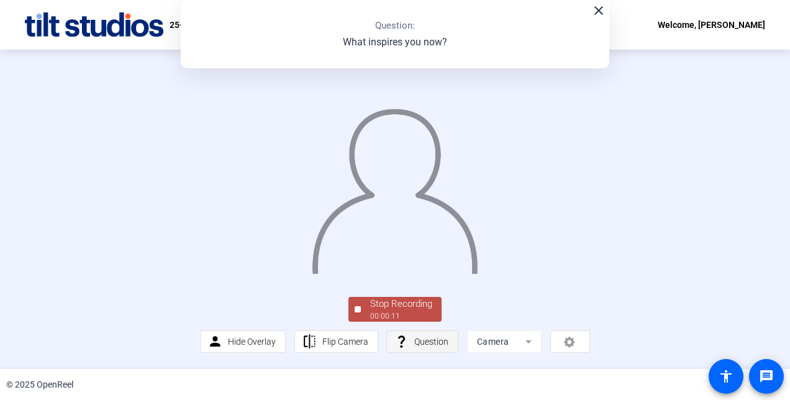
scroll to position [75, 0]
click at [375, 302] on div "Stop Recording" at bounding box center [401, 304] width 62 height 14
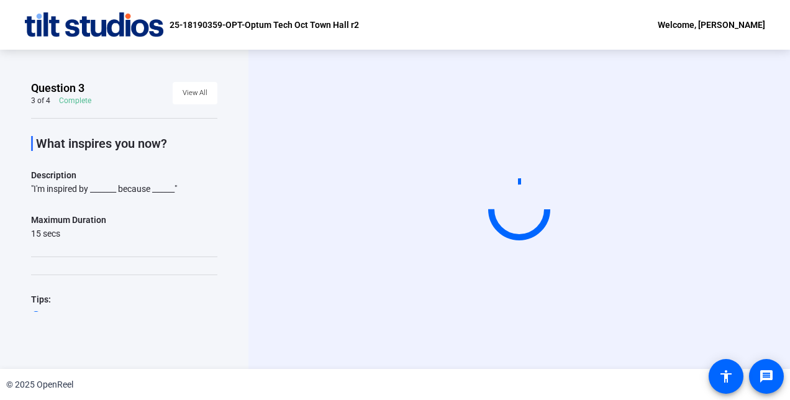
scroll to position [0, 0]
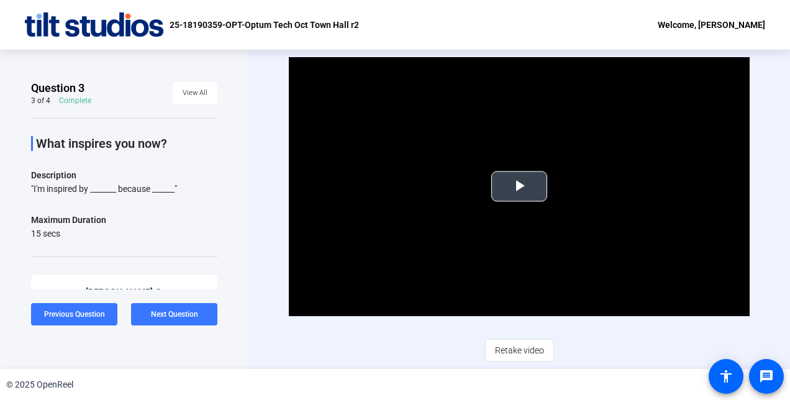
click at [519, 186] on span "Video Player" at bounding box center [519, 186] width 0 height 0
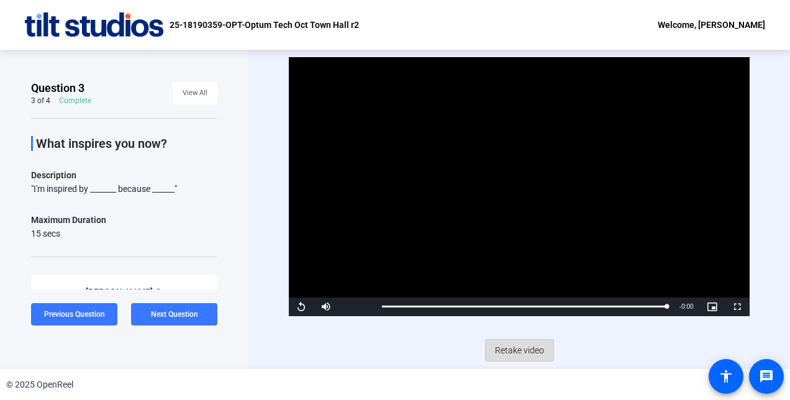
click at [522, 349] on span "Retake video" at bounding box center [519, 350] width 49 height 24
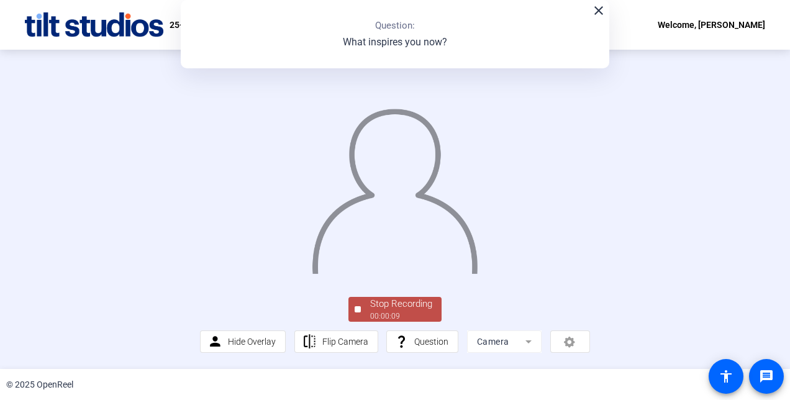
scroll to position [75, 0]
click at [425, 309] on div "Stop Recording" at bounding box center [401, 304] width 62 height 14
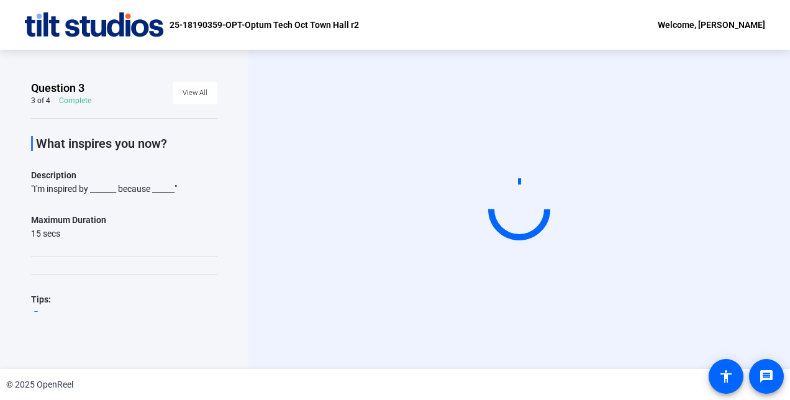
scroll to position [0, 0]
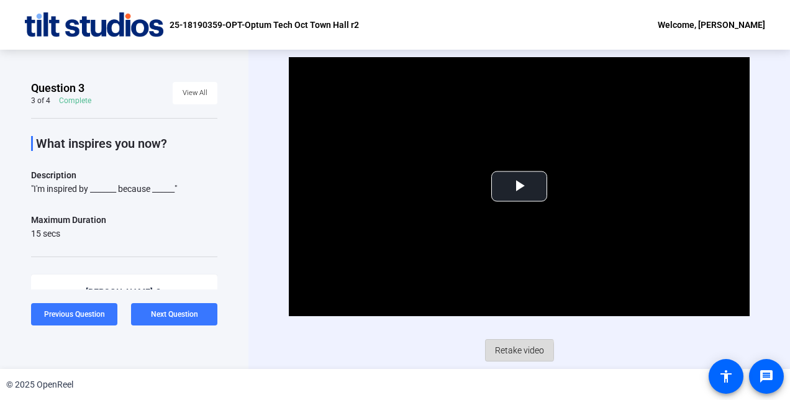
click at [510, 351] on span "Retake video" at bounding box center [519, 350] width 49 height 24
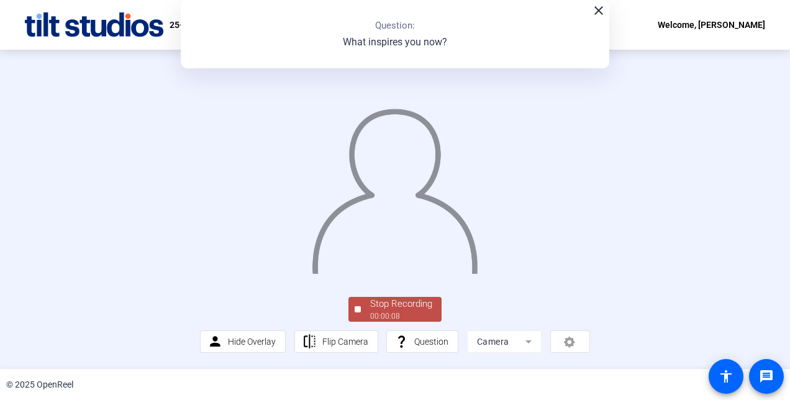
scroll to position [75, 0]
click at [399, 307] on div "Stop Recording" at bounding box center [401, 304] width 62 height 14
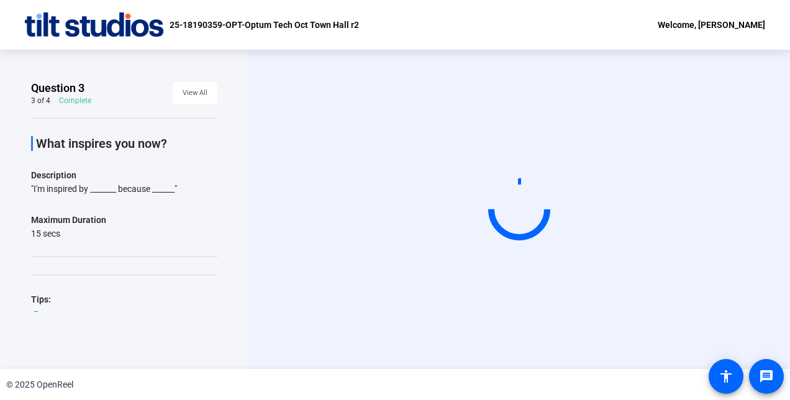
scroll to position [0, 0]
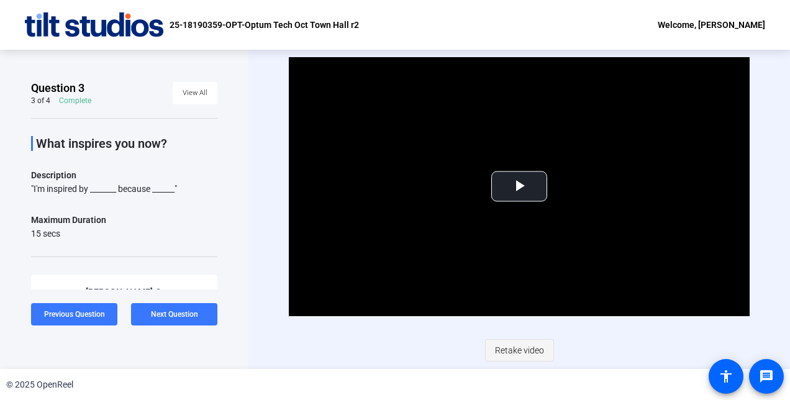
click at [527, 351] on span "Retake video" at bounding box center [519, 350] width 49 height 24
click at [519, 186] on span "Video Player" at bounding box center [519, 186] width 0 height 0
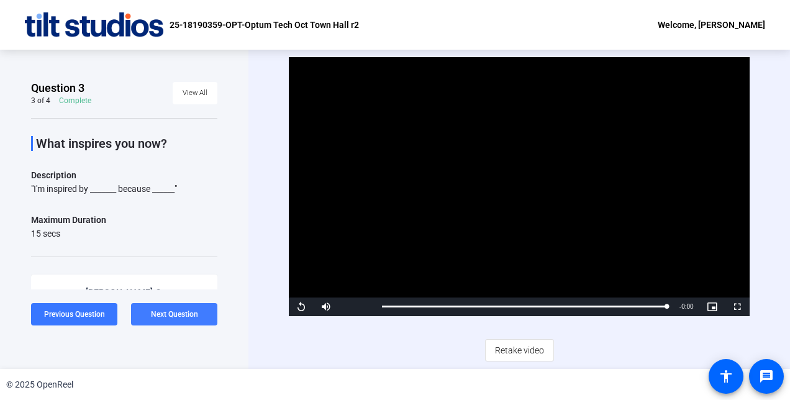
click at [170, 318] on span "Next Question" at bounding box center [174, 314] width 47 height 9
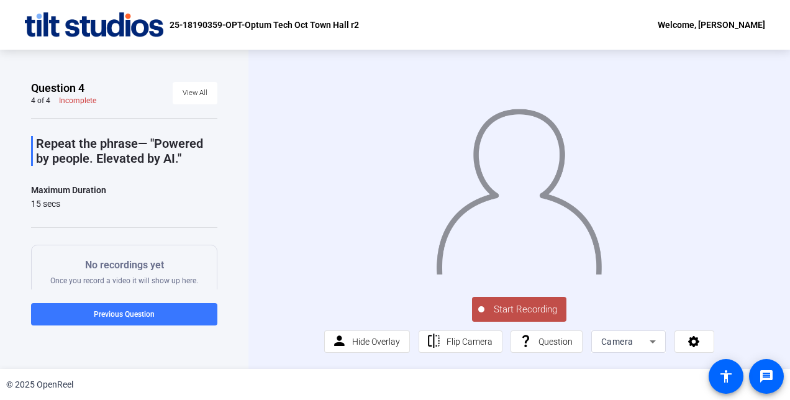
click at [518, 317] on span "Start Recording" at bounding box center [525, 309] width 82 height 14
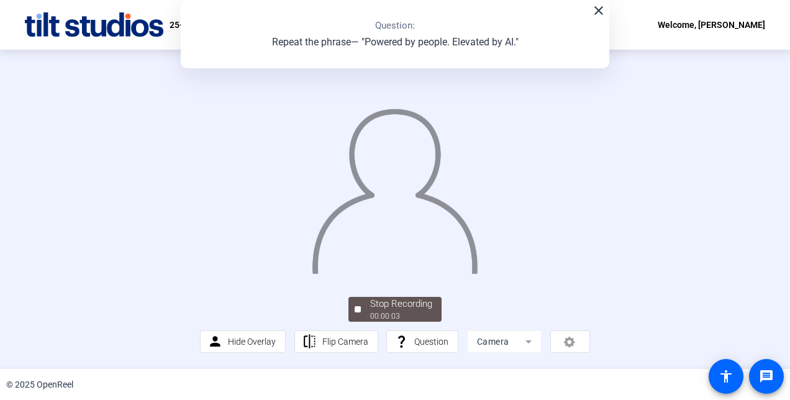
scroll to position [75, 0]
click at [417, 311] on div "Stop Recording" at bounding box center [401, 304] width 62 height 14
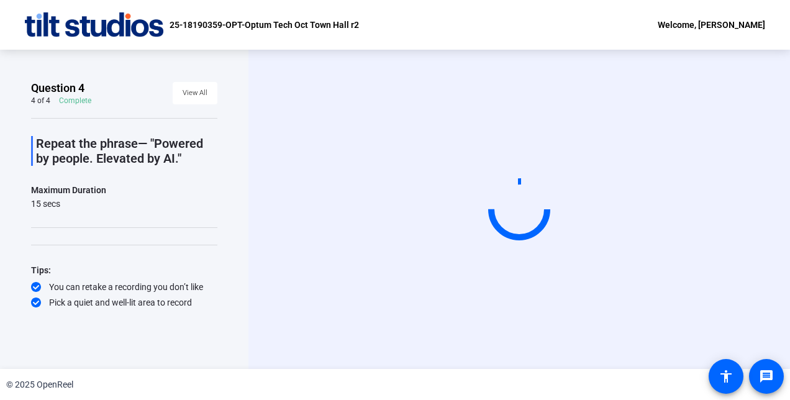
scroll to position [0, 0]
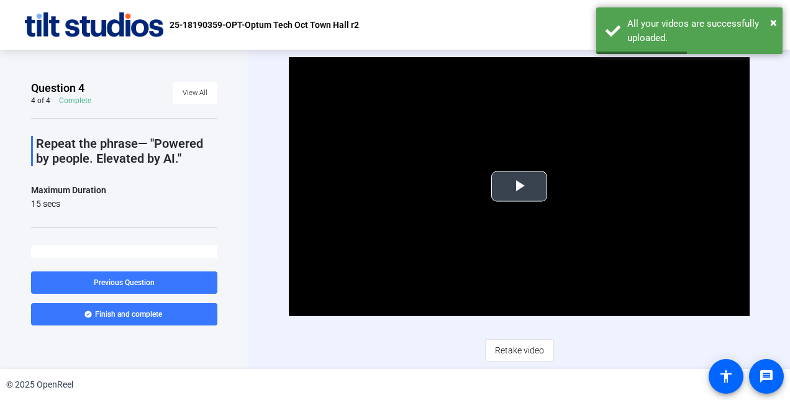
click at [519, 186] on span "Video Player" at bounding box center [519, 186] width 0 height 0
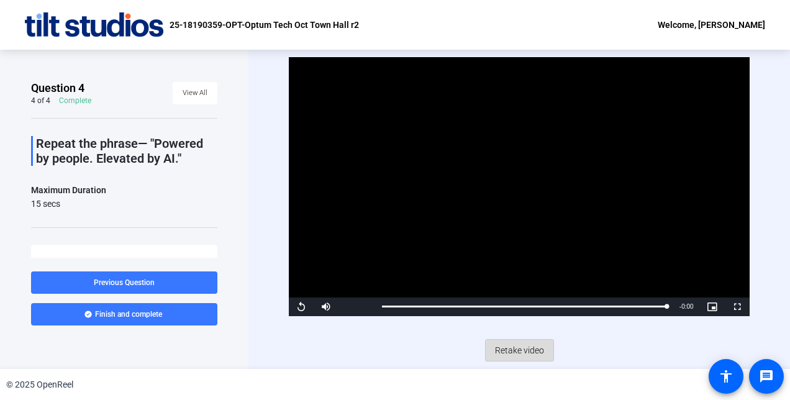
click at [529, 353] on span "Retake video" at bounding box center [519, 350] width 49 height 24
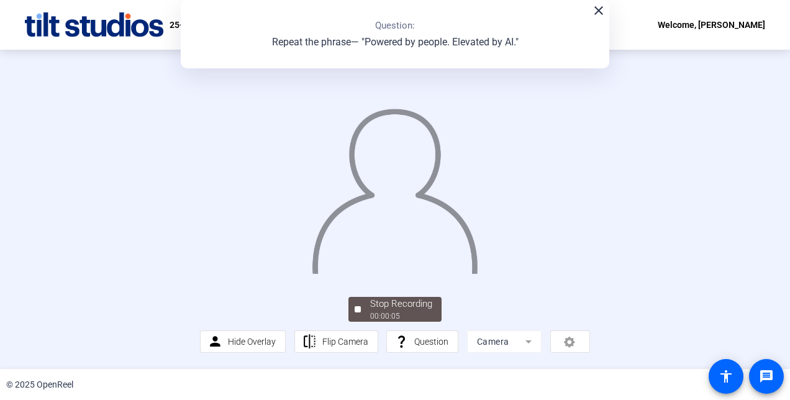
scroll to position [75, 0]
click at [373, 314] on div "00:00:06" at bounding box center [401, 315] width 62 height 11
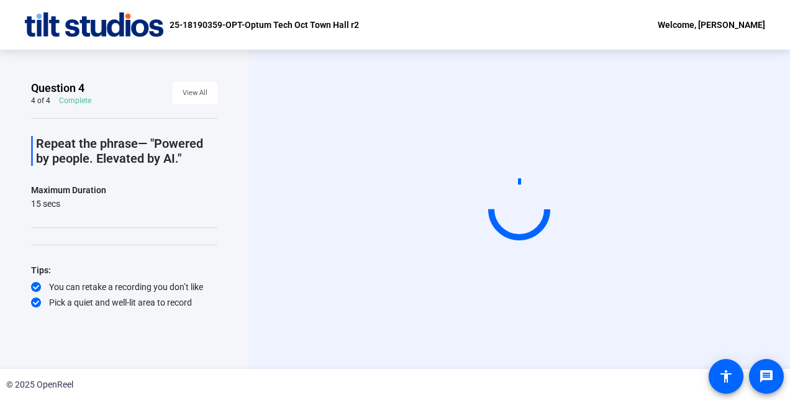
scroll to position [0, 0]
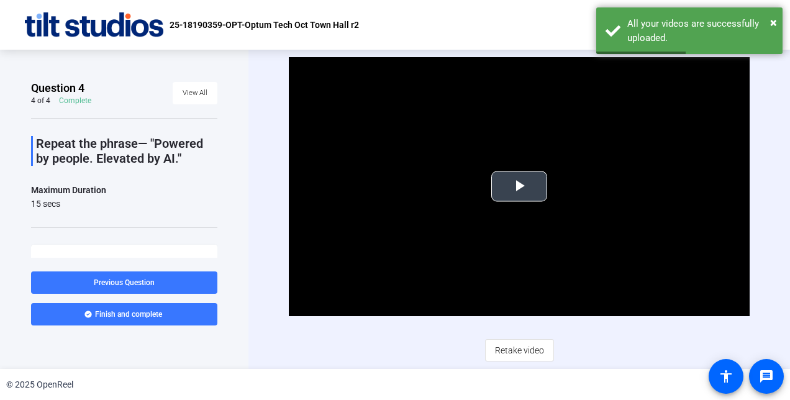
drag, startPoint x: 523, startPoint y: 178, endPoint x: 548, endPoint y: 201, distance: 34.3
click at [519, 186] on span "Video Player" at bounding box center [519, 186] width 0 height 0
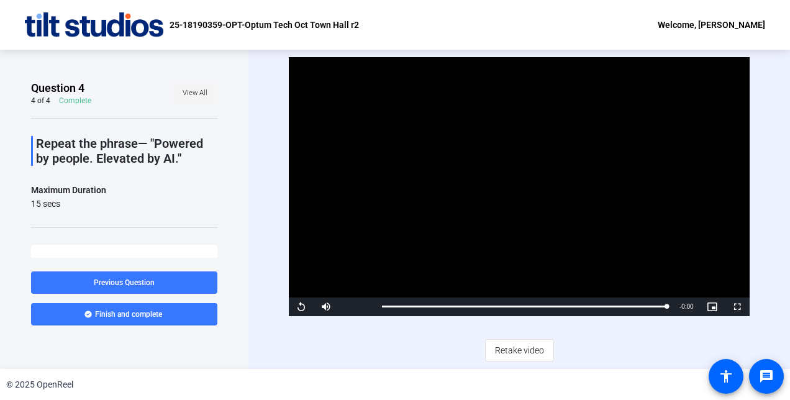
click at [196, 91] on span "View All" at bounding box center [195, 93] width 25 height 19
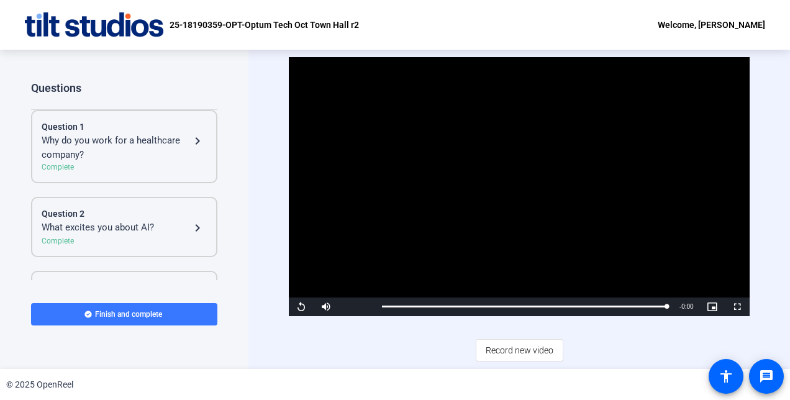
click at [97, 151] on div "Why do you work for a healthcare company?" at bounding box center [116, 147] width 148 height 28
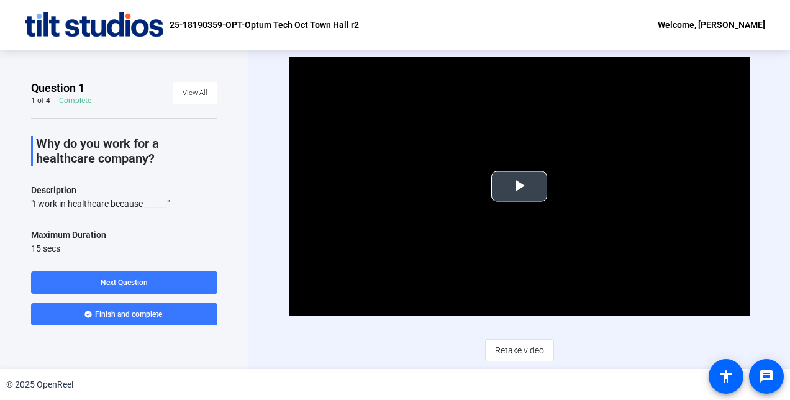
click at [519, 186] on span "Video Player" at bounding box center [519, 186] width 0 height 0
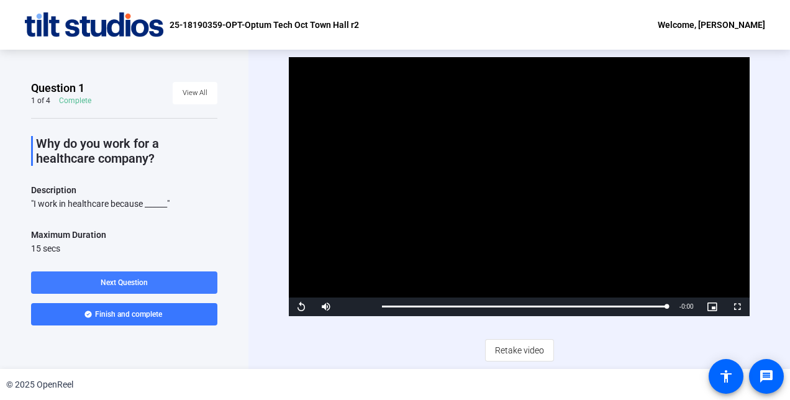
click at [155, 282] on span at bounding box center [124, 283] width 186 height 30
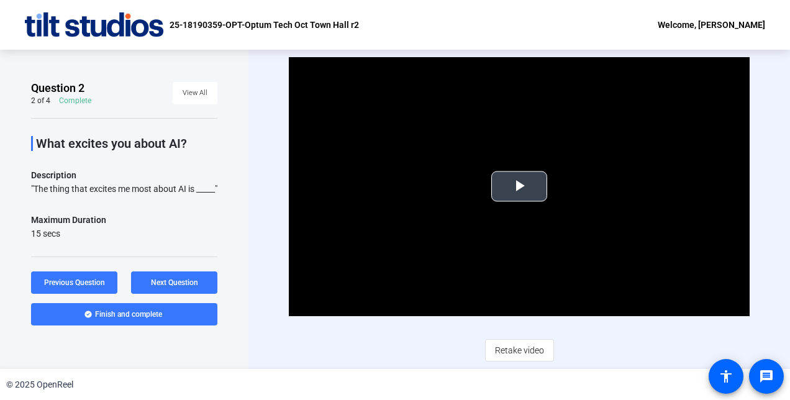
click at [519, 186] on span "Video Player" at bounding box center [519, 186] width 0 height 0
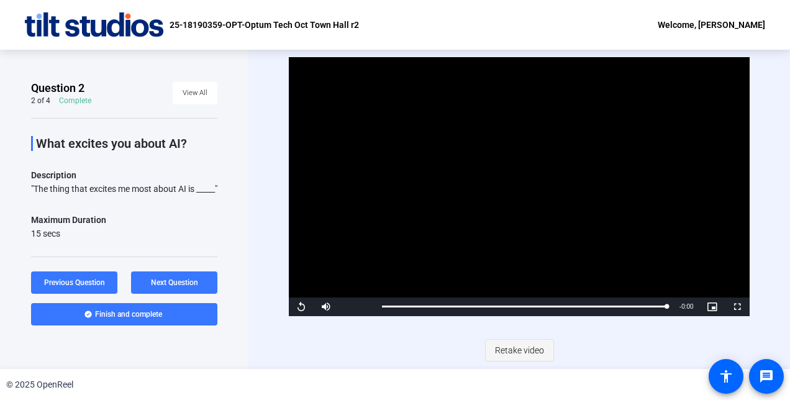
click at [523, 353] on span "Retake video" at bounding box center [519, 350] width 49 height 24
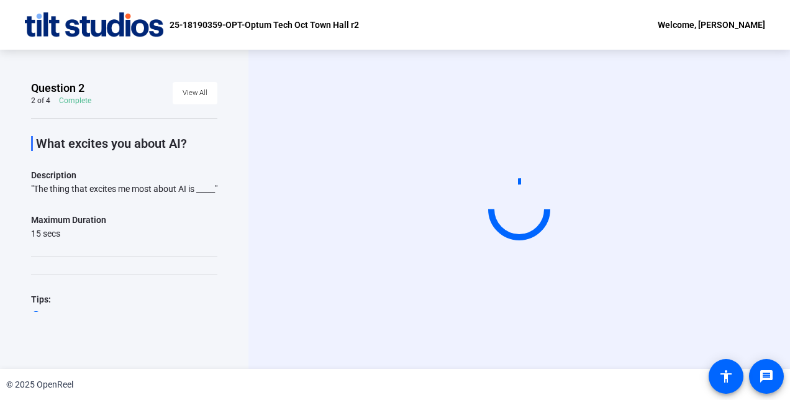
click at [426, 262] on video at bounding box center [519, 209] width 186 height 105
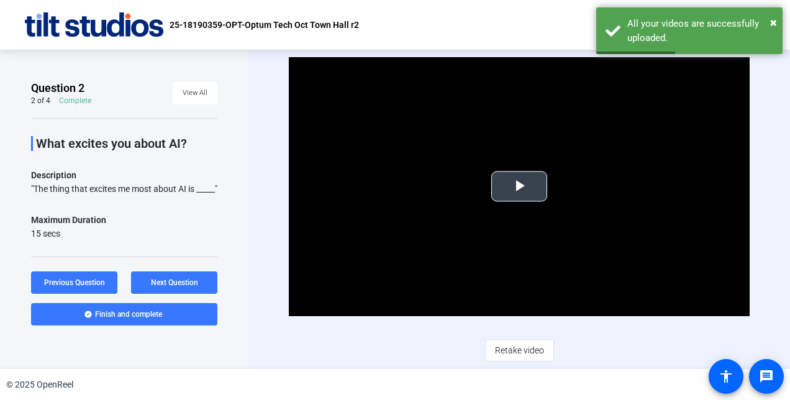
click at [519, 186] on span "Video Player" at bounding box center [519, 186] width 0 height 0
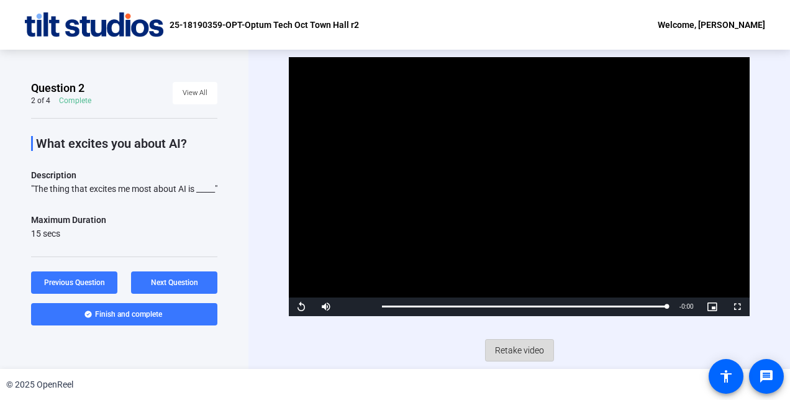
click at [517, 348] on span "Retake video" at bounding box center [519, 350] width 49 height 24
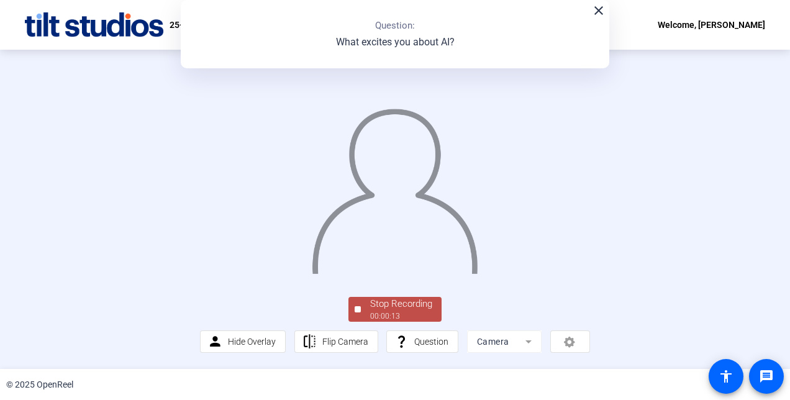
scroll to position [75, 0]
click at [376, 309] on div "Stop Recording" at bounding box center [401, 304] width 62 height 14
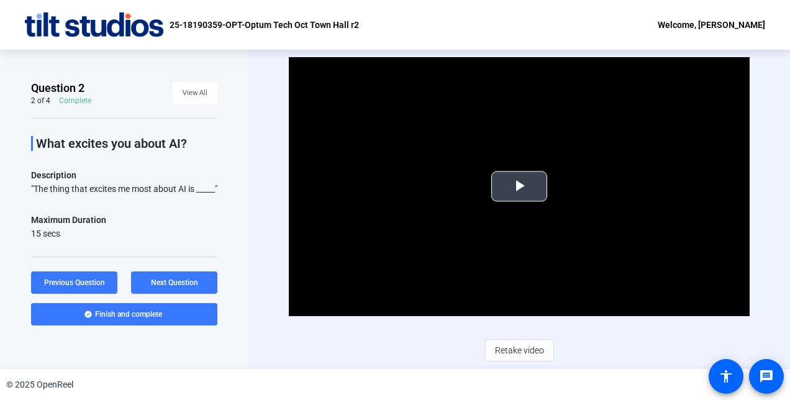
click at [519, 186] on span "Video Player" at bounding box center [519, 186] width 0 height 0
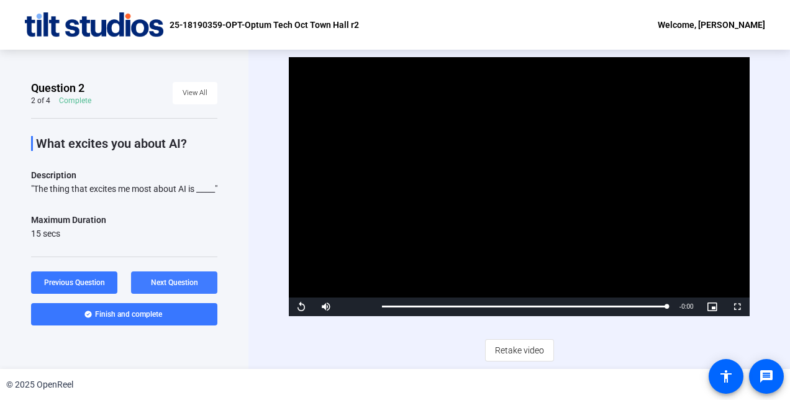
click at [181, 281] on span "Next Question" at bounding box center [174, 282] width 47 height 9
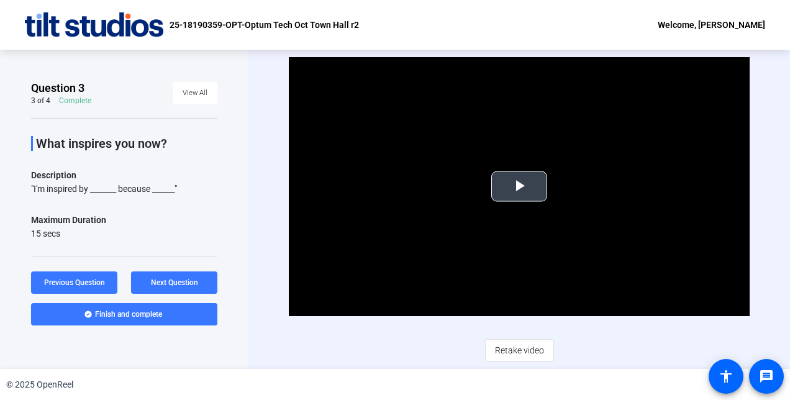
click at [519, 186] on span "Video Player" at bounding box center [519, 186] width 0 height 0
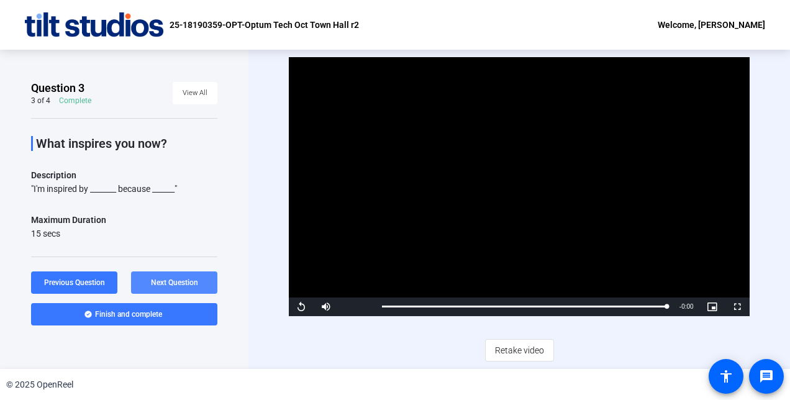
click at [163, 283] on span "Next Question" at bounding box center [174, 282] width 47 height 9
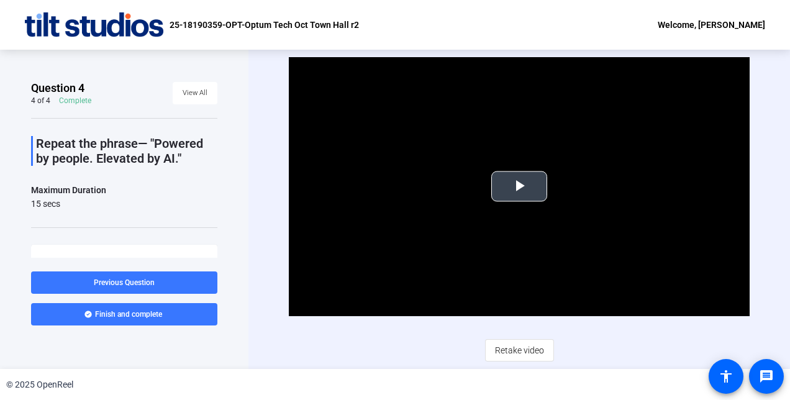
click at [519, 186] on span "Video Player" at bounding box center [519, 186] width 0 height 0
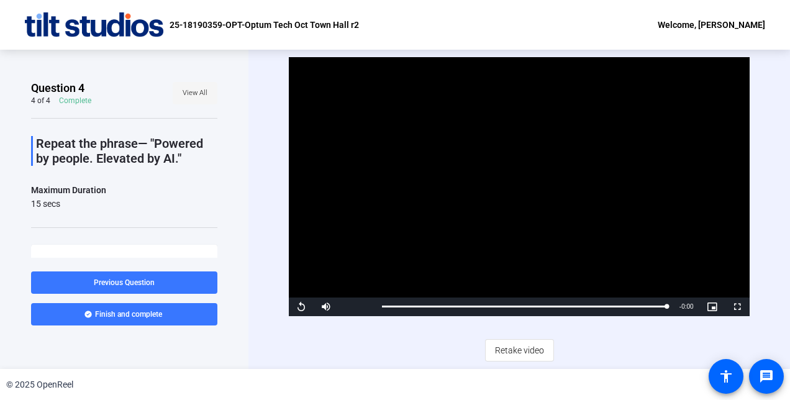
click at [183, 93] on span "View All" at bounding box center [195, 93] width 25 height 19
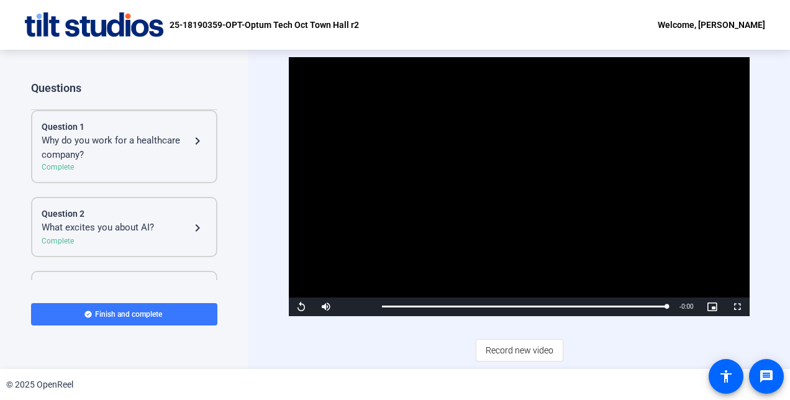
scroll to position [124, 0]
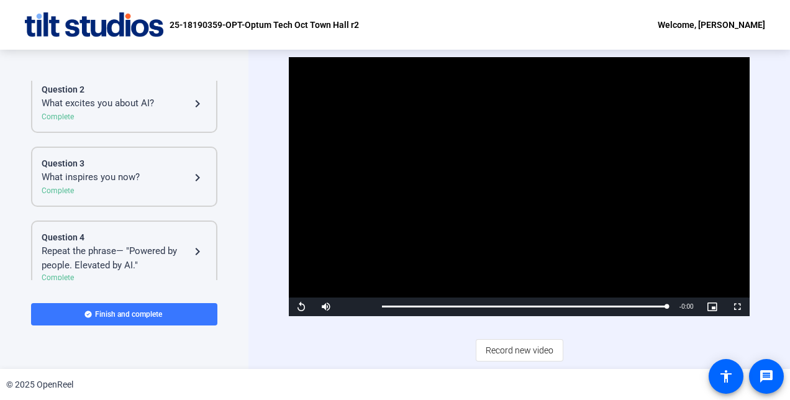
click at [112, 183] on div "What inspires you now?" at bounding box center [116, 177] width 148 height 15
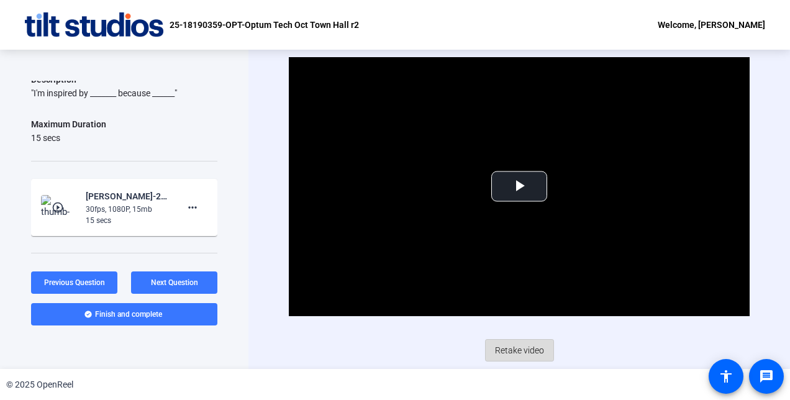
click at [521, 346] on span "Retake video" at bounding box center [519, 350] width 49 height 24
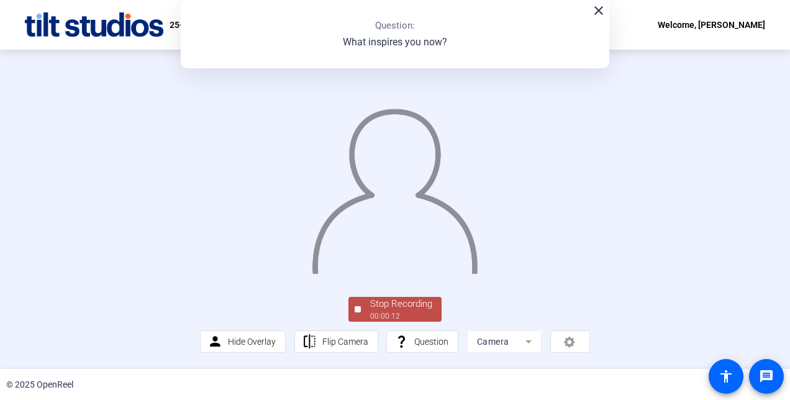
scroll to position [75, 0]
click at [414, 311] on div "Stop Recording" at bounding box center [401, 304] width 62 height 14
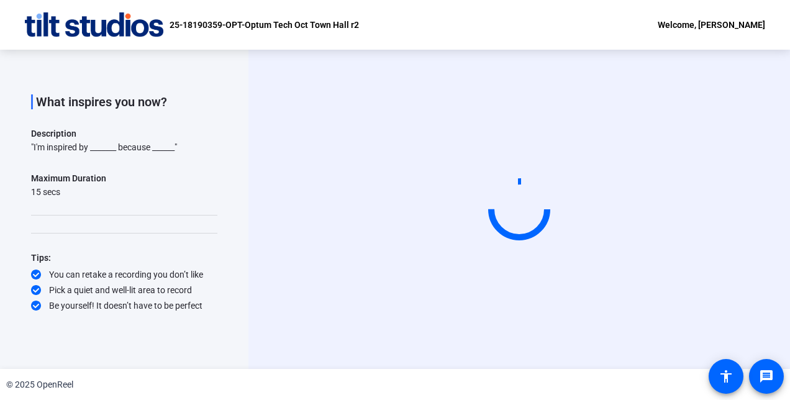
scroll to position [0, 0]
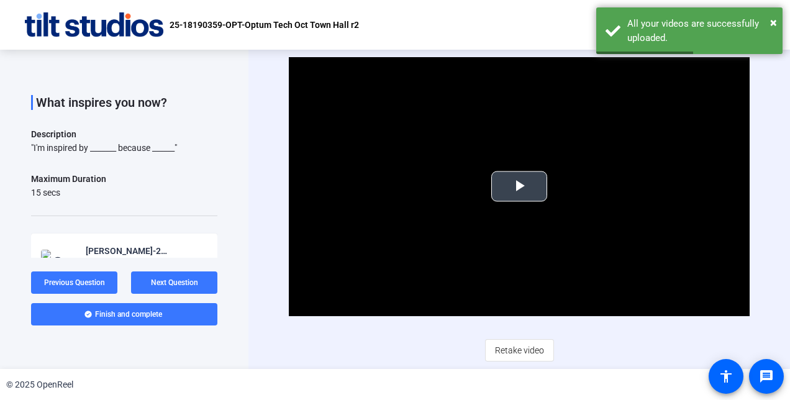
click at [519, 186] on span "Video Player" at bounding box center [519, 186] width 0 height 0
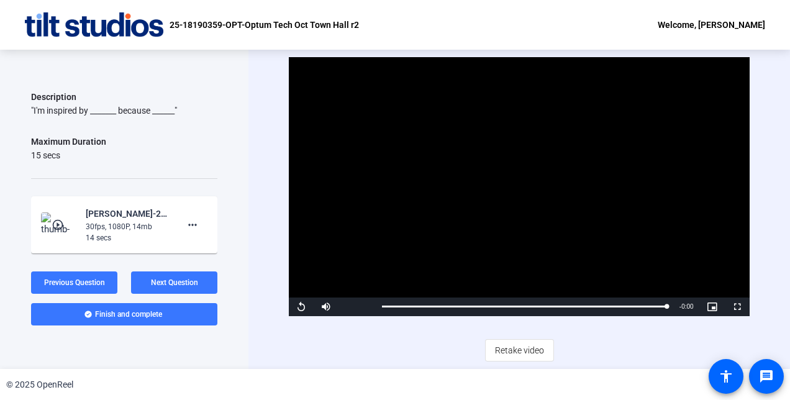
scroll to position [73, 0]
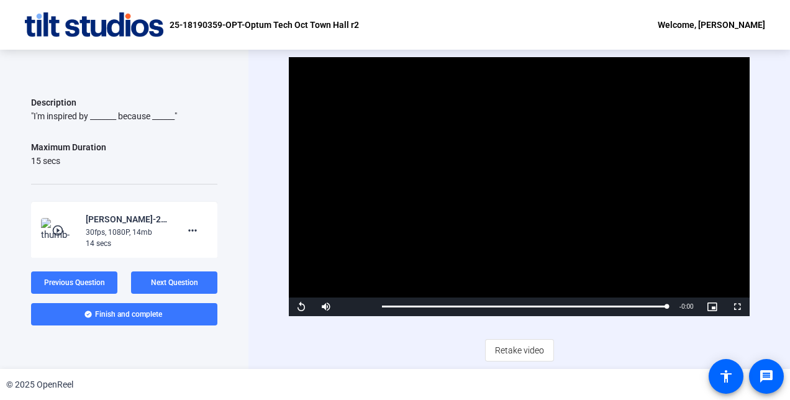
click at [491, 171] on video "Video Player" at bounding box center [519, 186] width 460 height 259
click at [513, 351] on span "Retake video" at bounding box center [519, 350] width 49 height 24
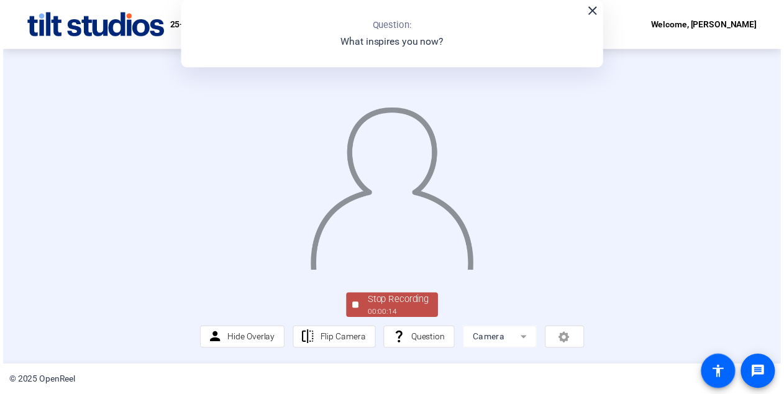
scroll to position [0, 0]
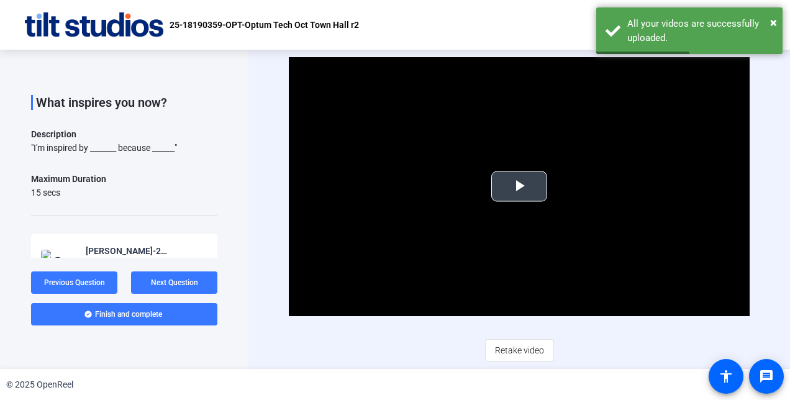
click at [519, 186] on span "Video Player" at bounding box center [519, 186] width 0 height 0
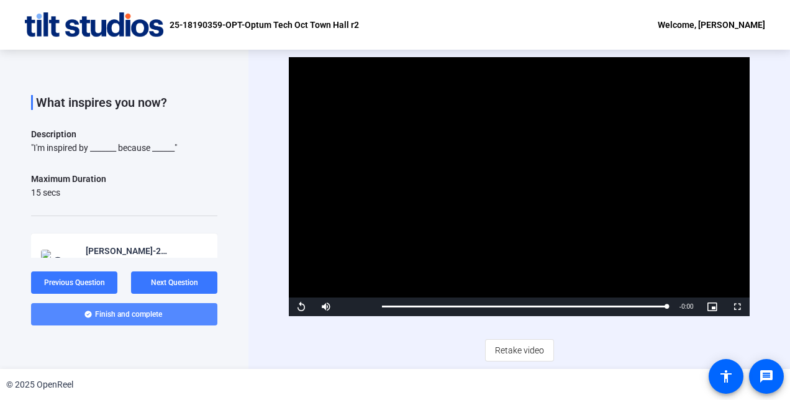
click at [140, 312] on span "Finish and complete" at bounding box center [128, 314] width 67 height 10
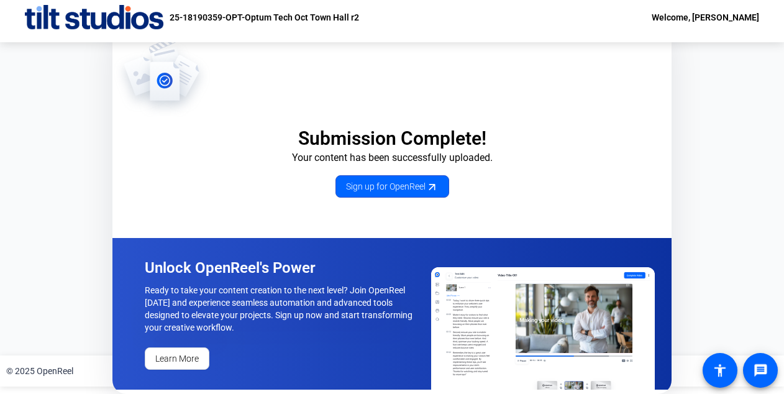
scroll to position [11, 0]
